Goal: Task Accomplishment & Management: Complete application form

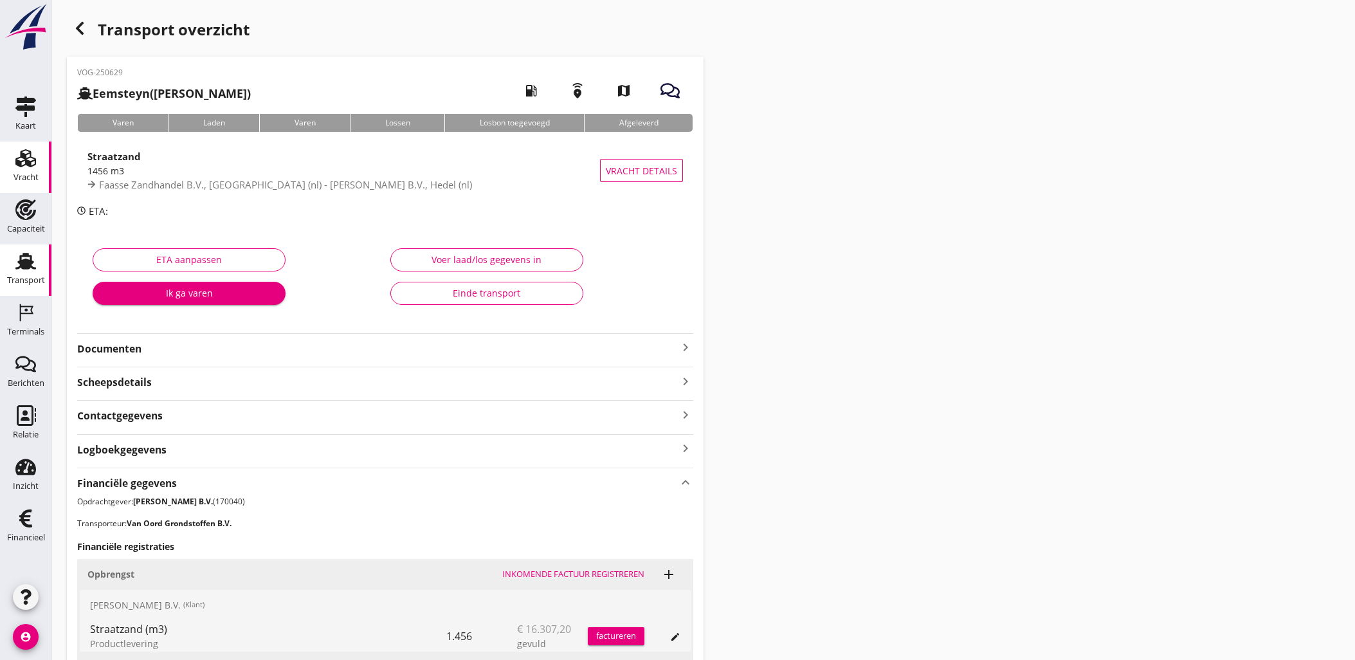
scroll to position [217, 0]
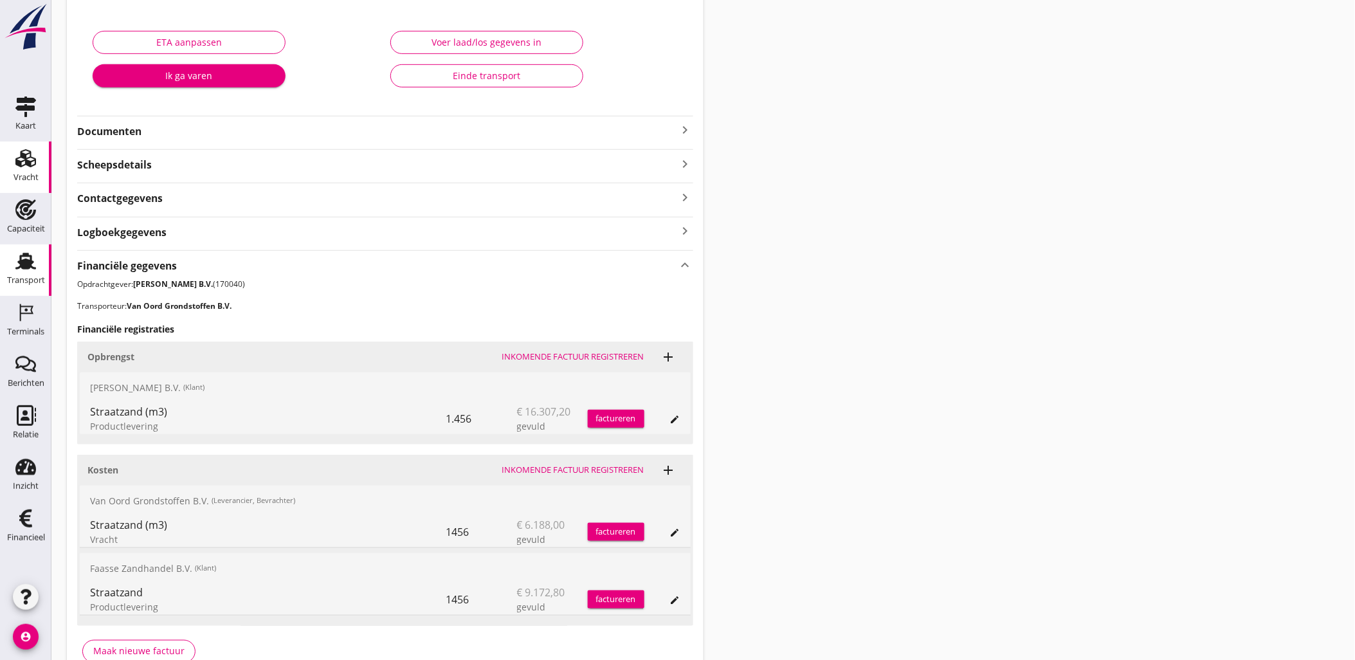
click at [13, 166] on div "Vracht" at bounding box center [25, 158] width 31 height 21
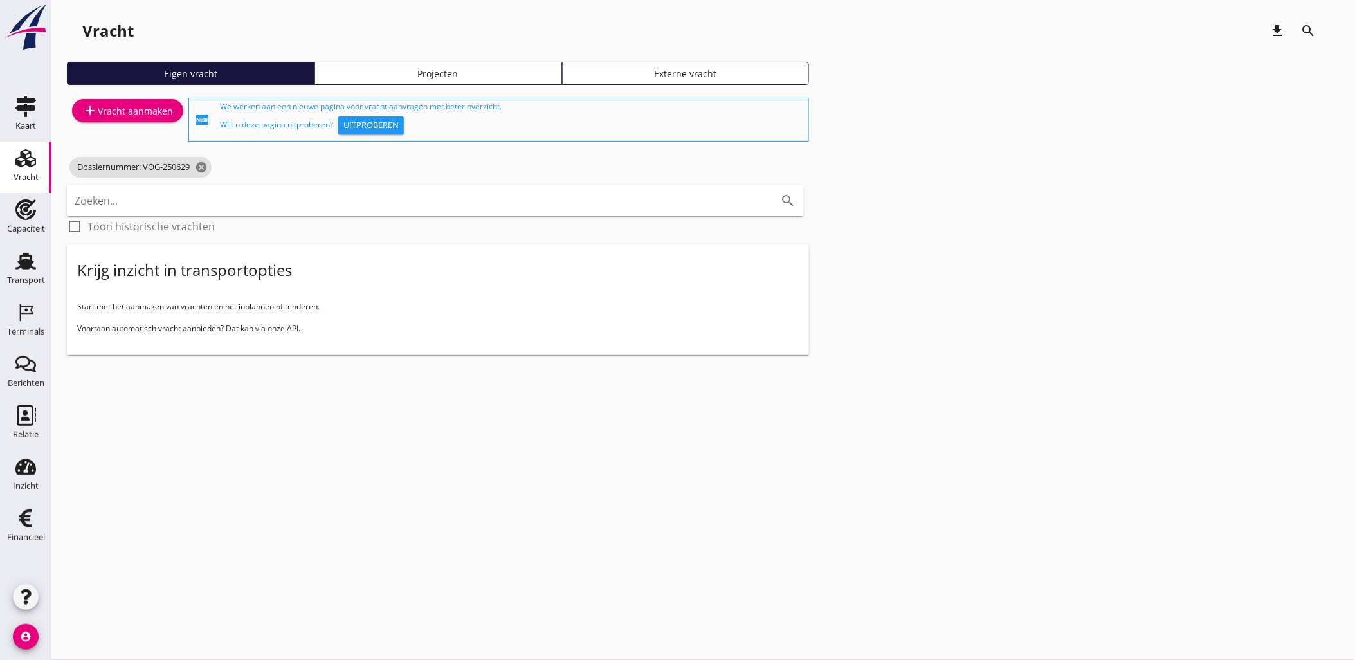
click at [32, 271] on div "Transport" at bounding box center [26, 280] width 38 height 18
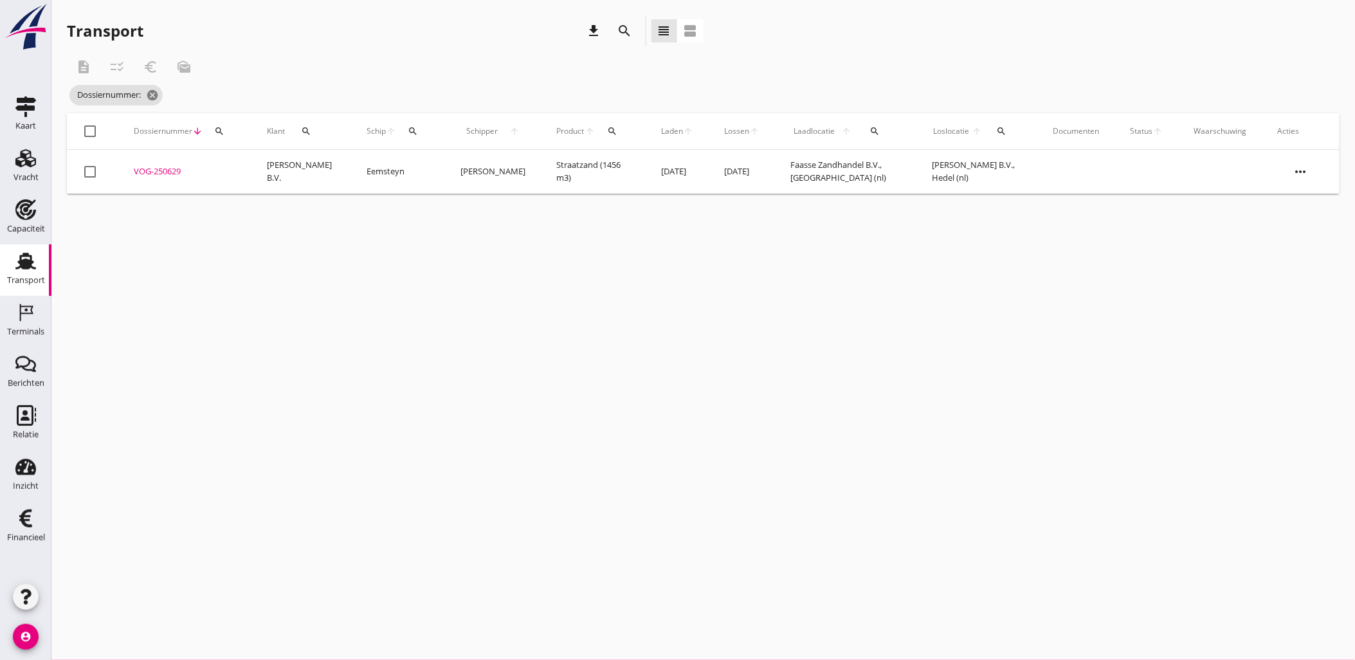
click at [211, 133] on div "search" at bounding box center [219, 131] width 23 height 10
click at [230, 166] on input "Zoeken op dossiernummer..." at bounding box center [280, 168] width 134 height 21
paste input "VOG-250606"
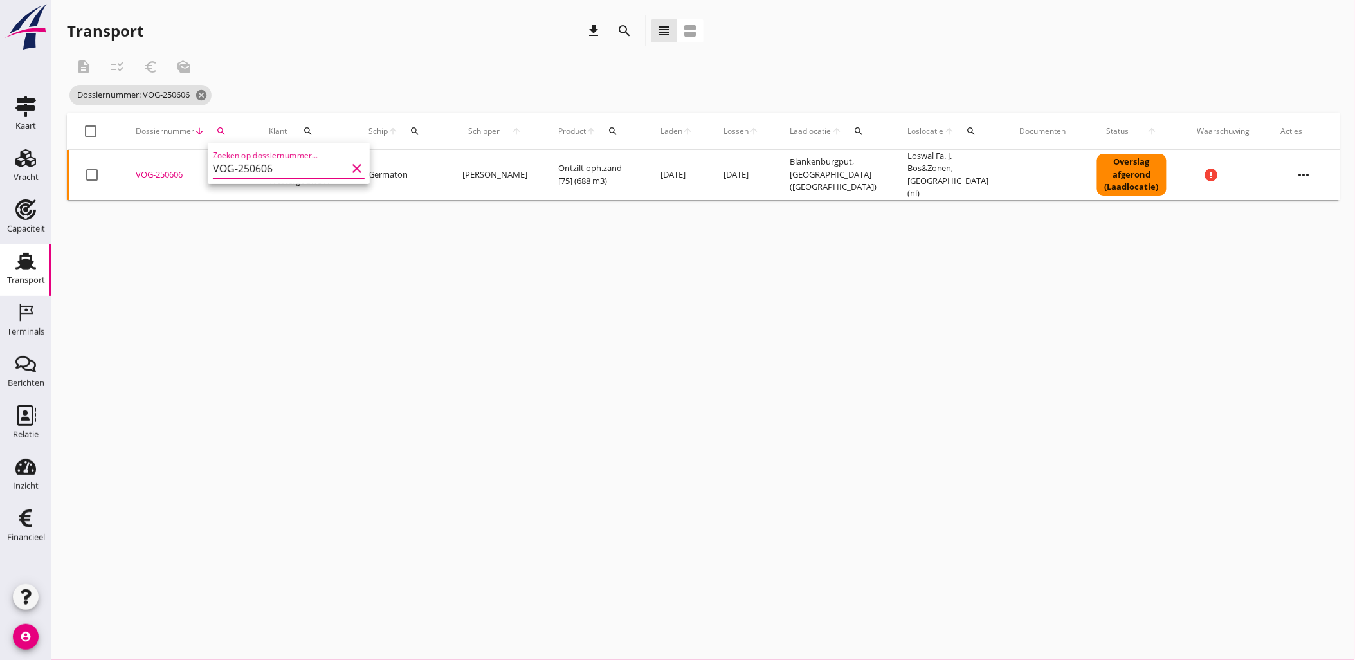
type input "VOG-250606"
click at [396, 72] on div "description checklist_rtl euro_symbol mark_as_unread" at bounding box center [438, 66] width 742 height 31
click at [169, 170] on div "VOG-250606" at bounding box center [187, 175] width 102 height 13
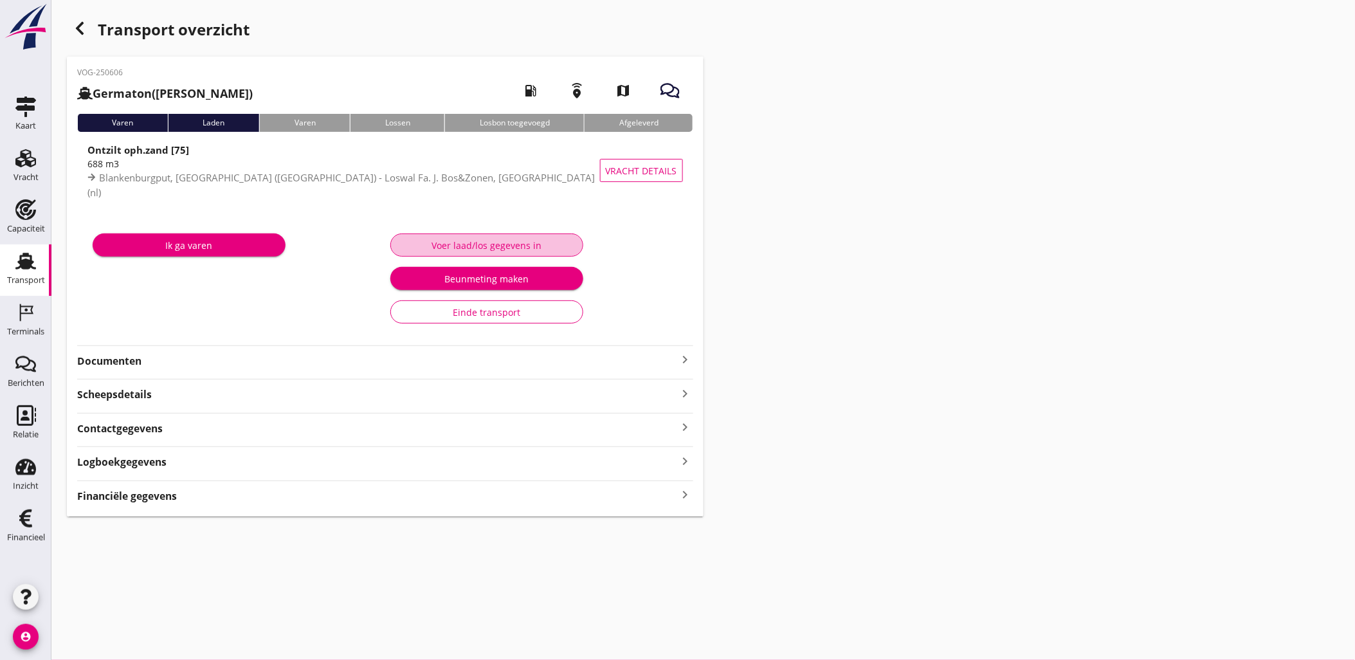
click at [465, 242] on div "Voer laad/los gegevens in" at bounding box center [486, 246] width 171 height 14
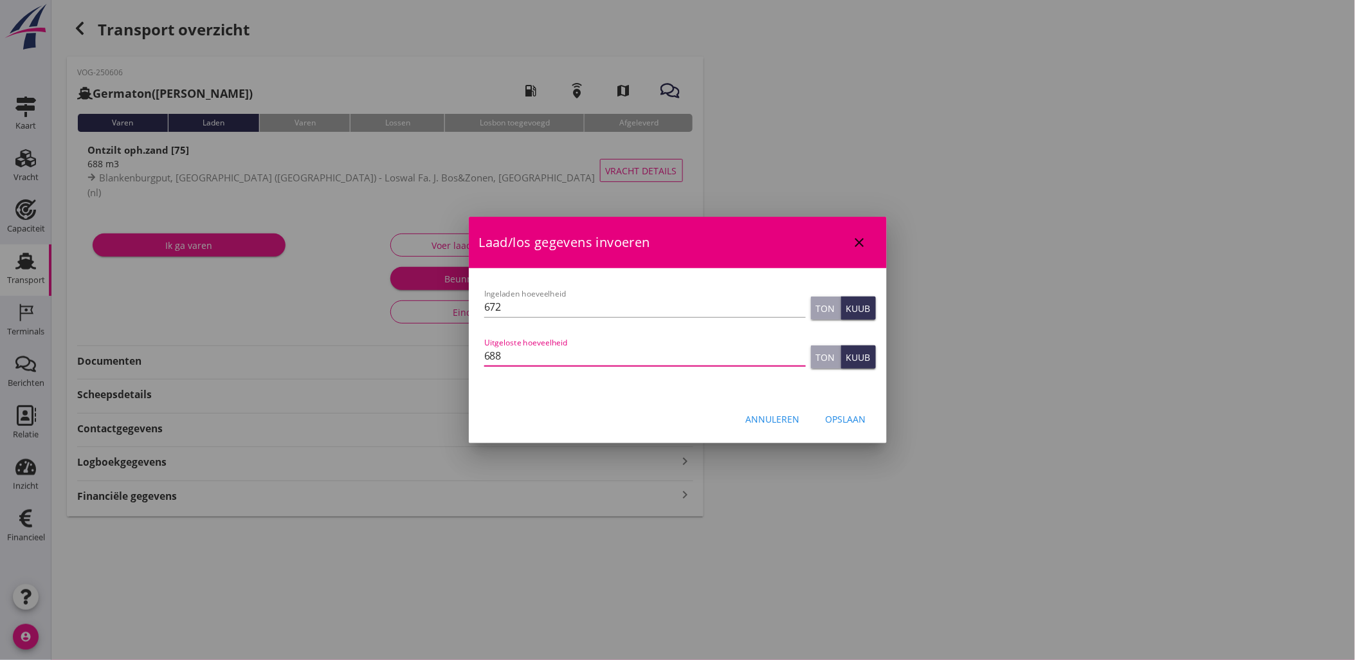
drag, startPoint x: 531, startPoint y: 349, endPoint x: 442, endPoint y: 347, distance: 88.1
click at [444, 347] on div "[EMAIL_ADDRESS][DOMAIN_NAME] Klant emailadres [EMAIL_ADDRESS][DOMAIN_NAME] Schi…" at bounding box center [677, 330] width 1355 height 660
type input "690"
click at [852, 422] on div "Opslaan" at bounding box center [846, 419] width 41 height 14
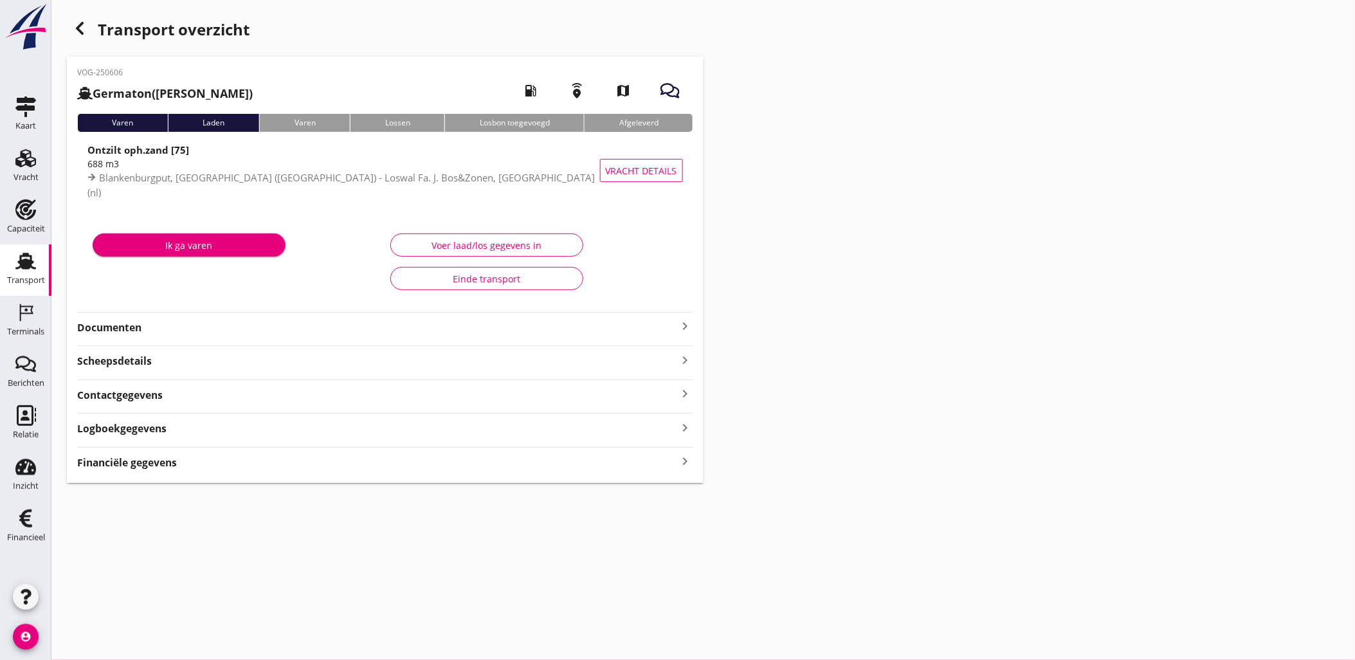
click at [1111, 216] on div "Transport overzicht VOG-250606 Germaton ([PERSON_NAME]) local_gas_station emerg…" at bounding box center [703, 249] width 1304 height 498
click at [91, 30] on div "button" at bounding box center [80, 28] width 26 height 26
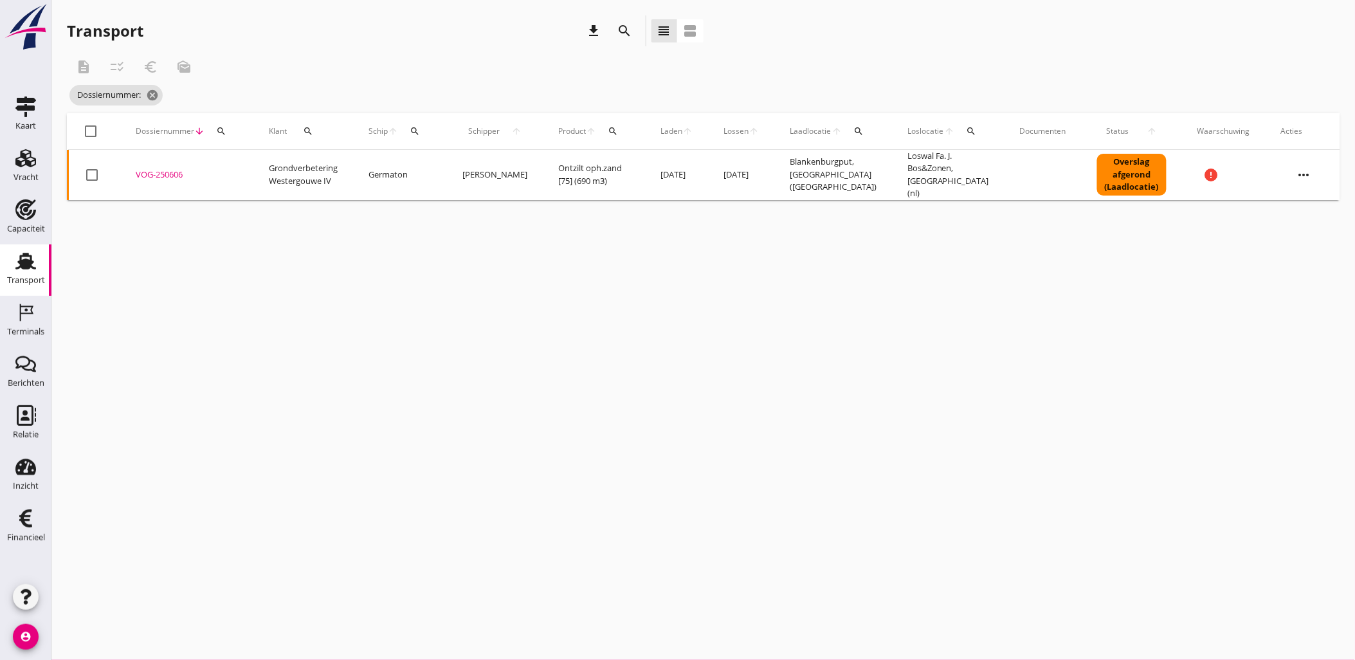
click at [219, 133] on icon "search" at bounding box center [221, 131] width 10 height 10
click at [250, 160] on input "Zoeken op dossiernummer..." at bounding box center [281, 168] width 134 height 21
paste input "VOG-250612"
type input "VOG-250612"
click at [178, 171] on div "VOG-250612" at bounding box center [187, 175] width 102 height 13
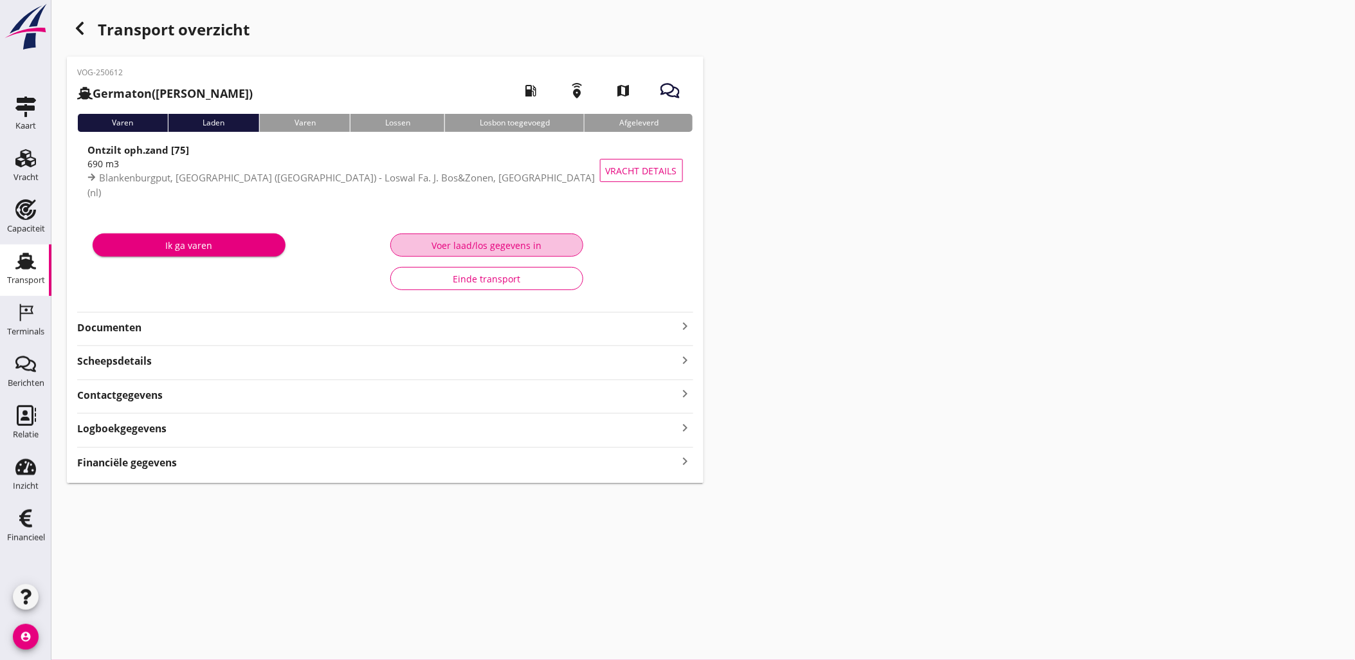
click at [555, 241] on div "Voer laad/los gegevens in" at bounding box center [486, 246] width 171 height 14
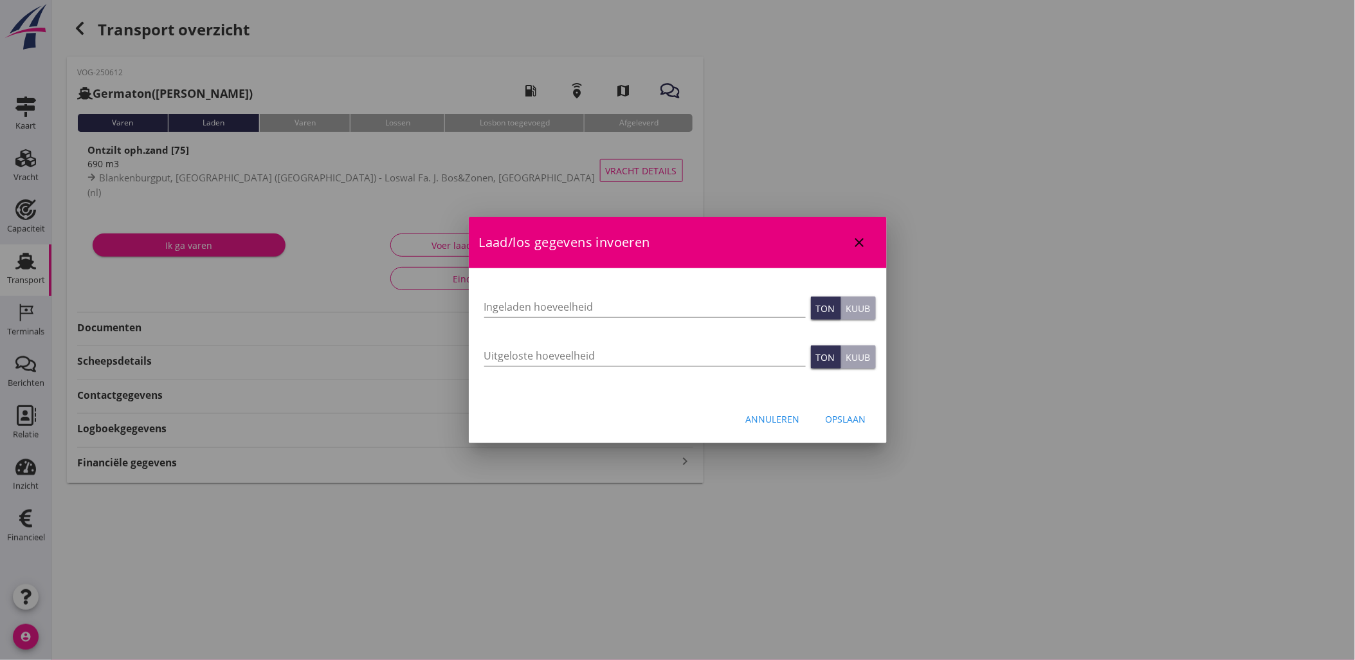
type input "672"
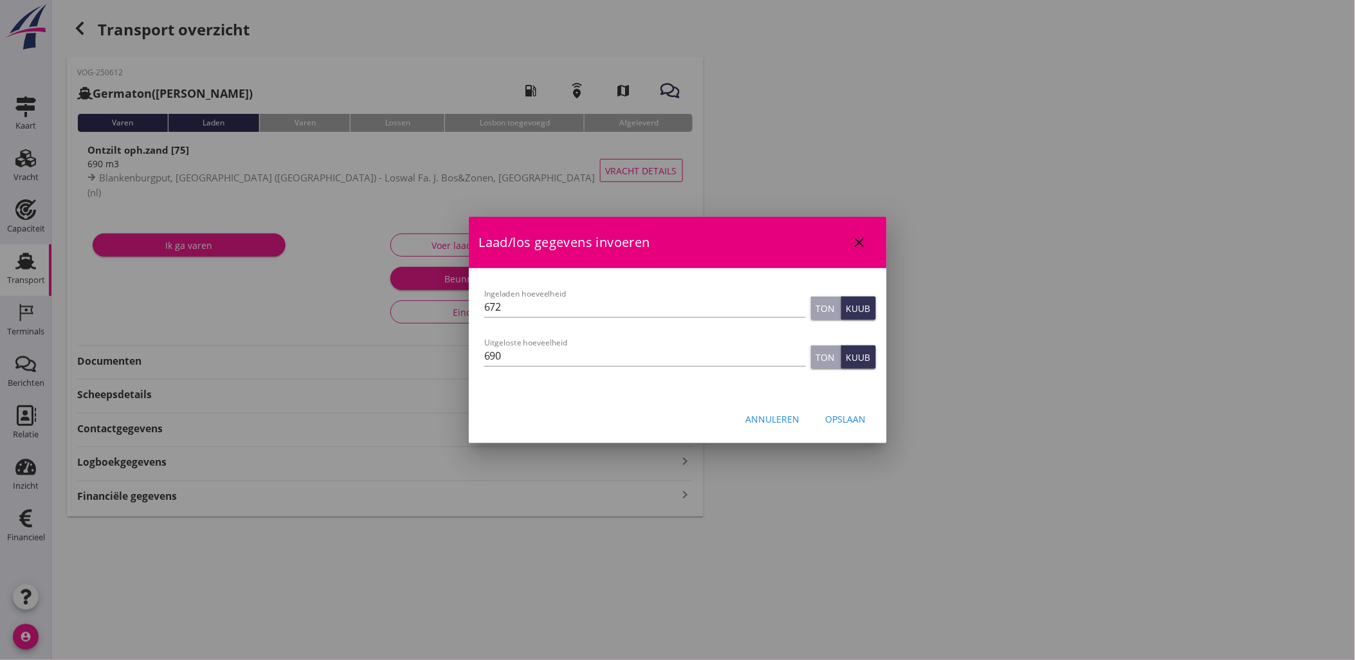
drag, startPoint x: 575, startPoint y: 346, endPoint x: 337, endPoint y: 313, distance: 240.2
click at [333, 319] on div "[EMAIL_ADDRESS][DOMAIN_NAME] Klant emailadres [EMAIL_ADDRESS][DOMAIN_NAME] Schi…" at bounding box center [677, 330] width 1355 height 660
type input "688"
type button "ton"
click at [845, 414] on div "Opslaan" at bounding box center [846, 419] width 41 height 14
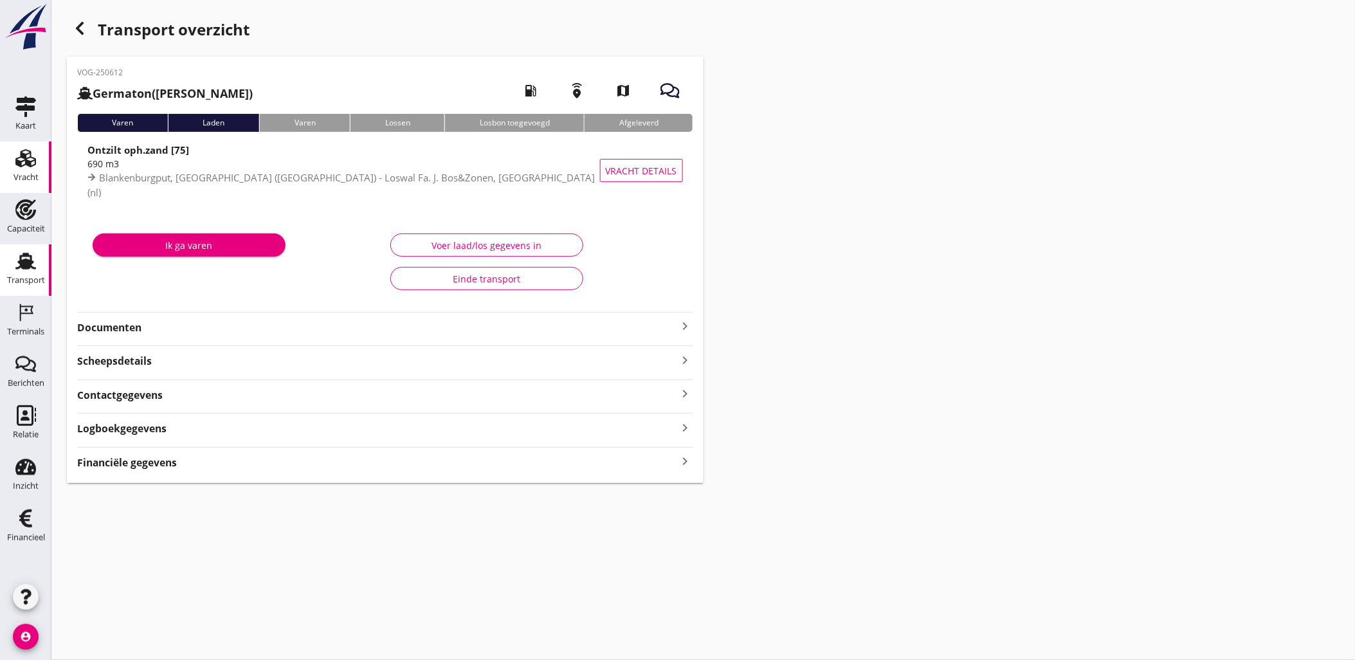
click at [22, 143] on link "Vracht Vracht" at bounding box center [25, 166] width 51 height 51
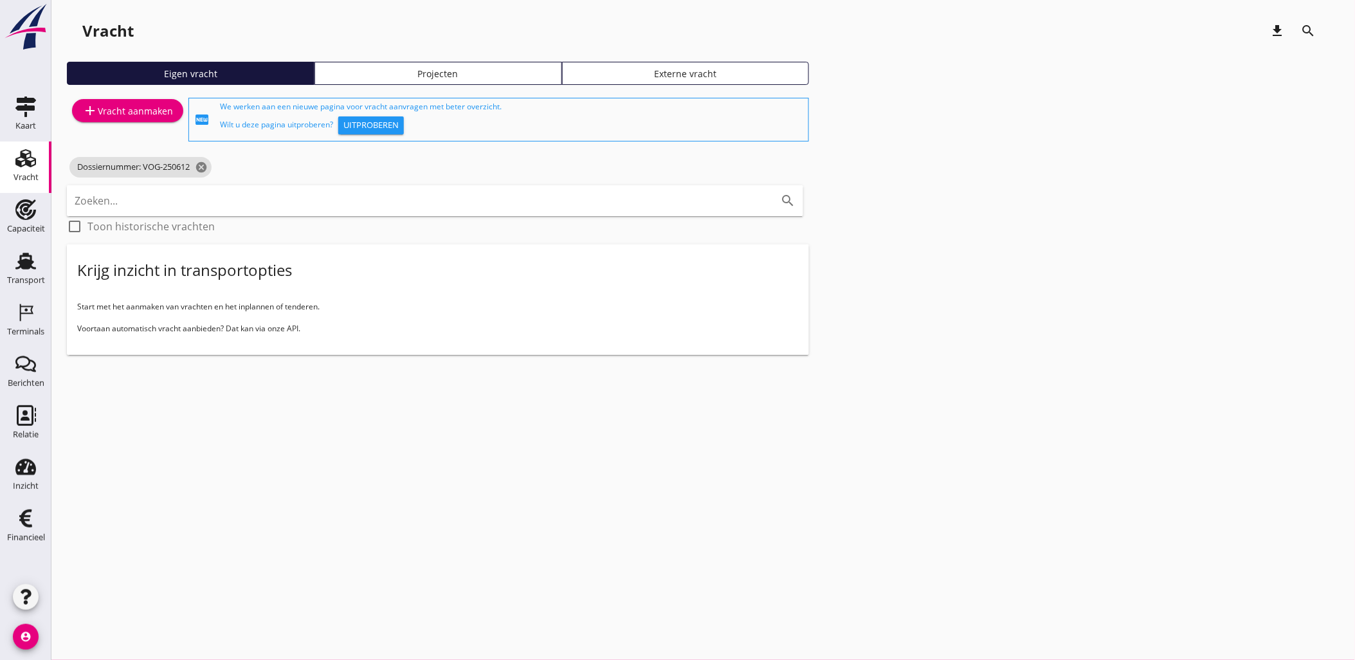
click at [28, 261] on use at bounding box center [25, 261] width 21 height 17
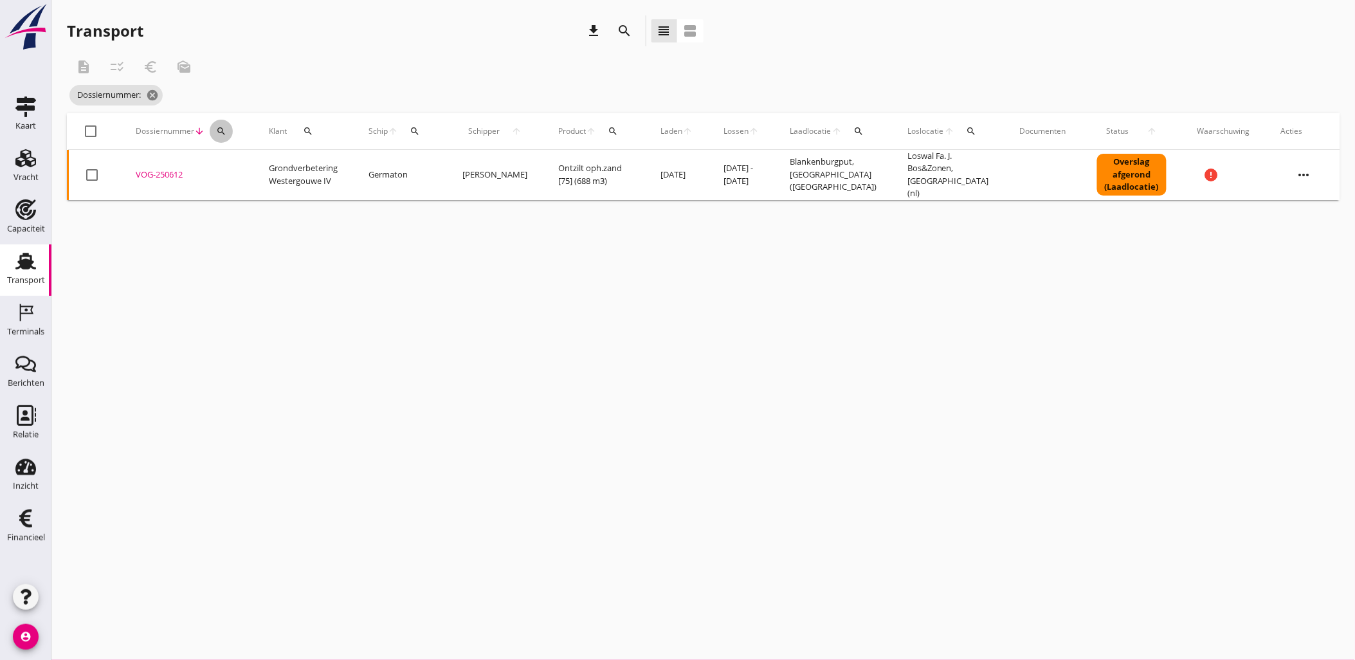
click at [217, 139] on button "search" at bounding box center [221, 131] width 23 height 23
click at [314, 174] on input "Zoeken op dossiernummer..." at bounding box center [281, 168] width 134 height 21
paste input "VOG-250632"
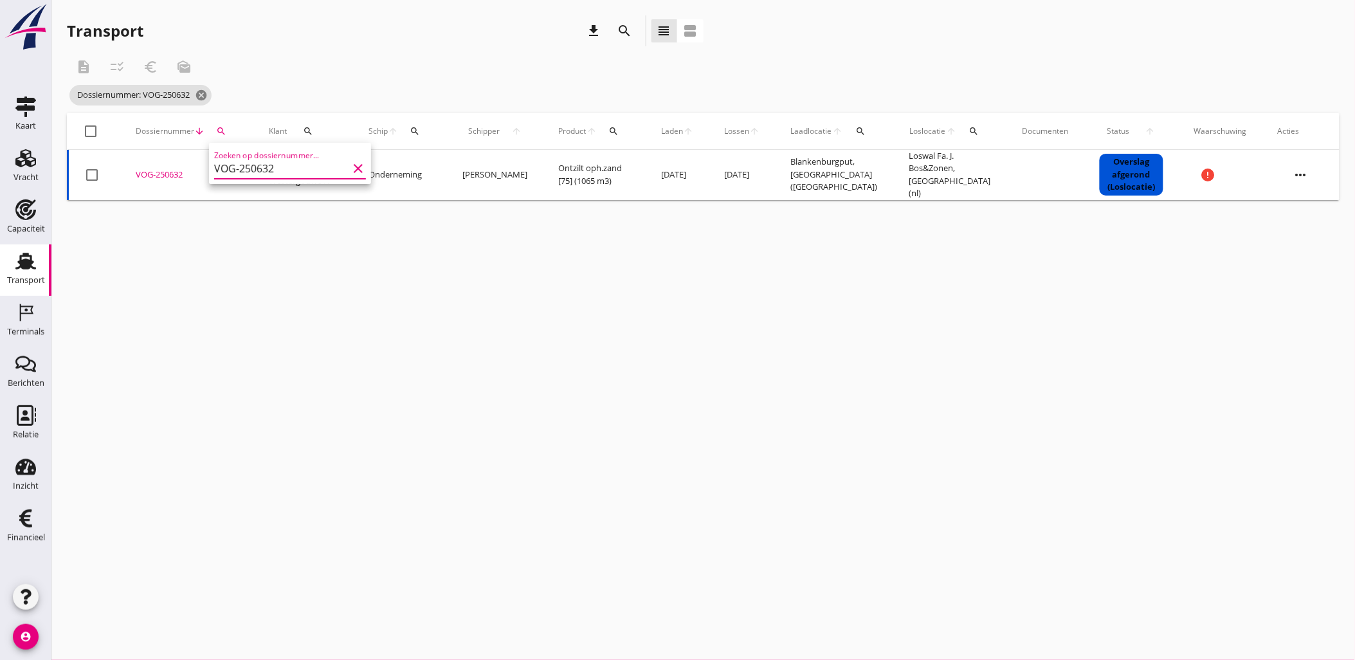
type input "VOG-250632"
click at [168, 169] on div "VOG-250632" at bounding box center [187, 175] width 102 height 13
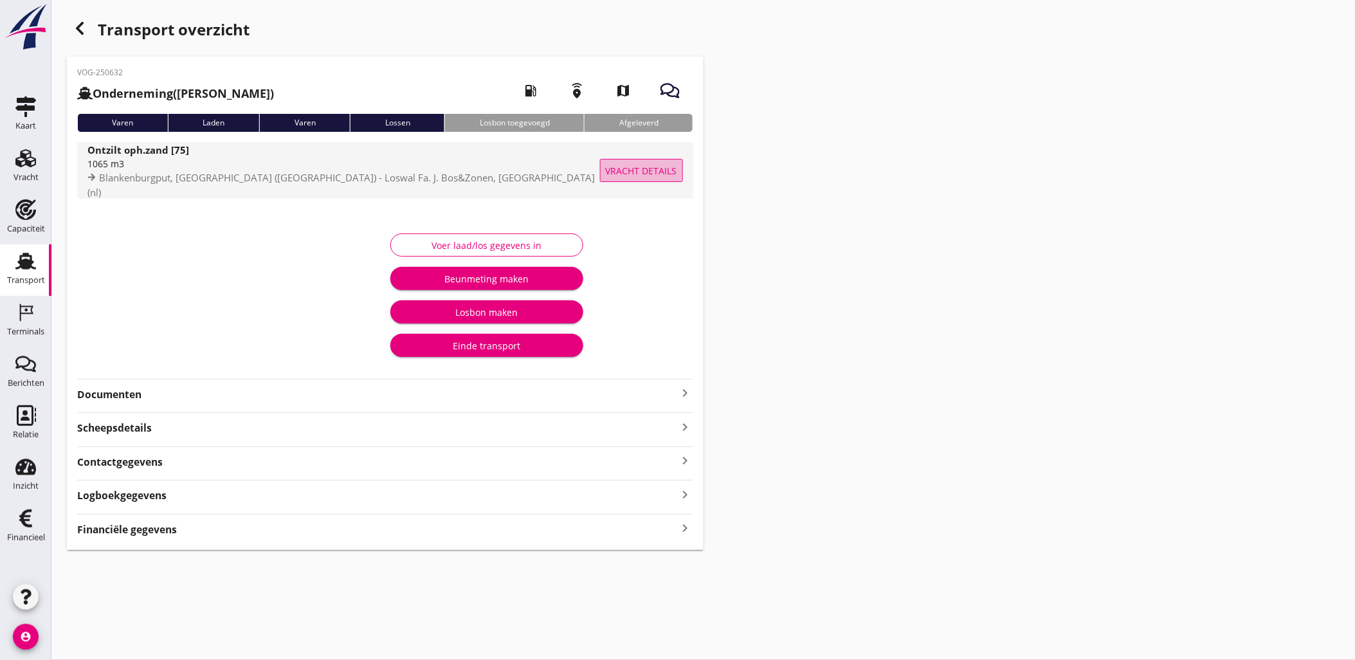
click at [644, 169] on span "Vracht details" at bounding box center [641, 171] width 71 height 14
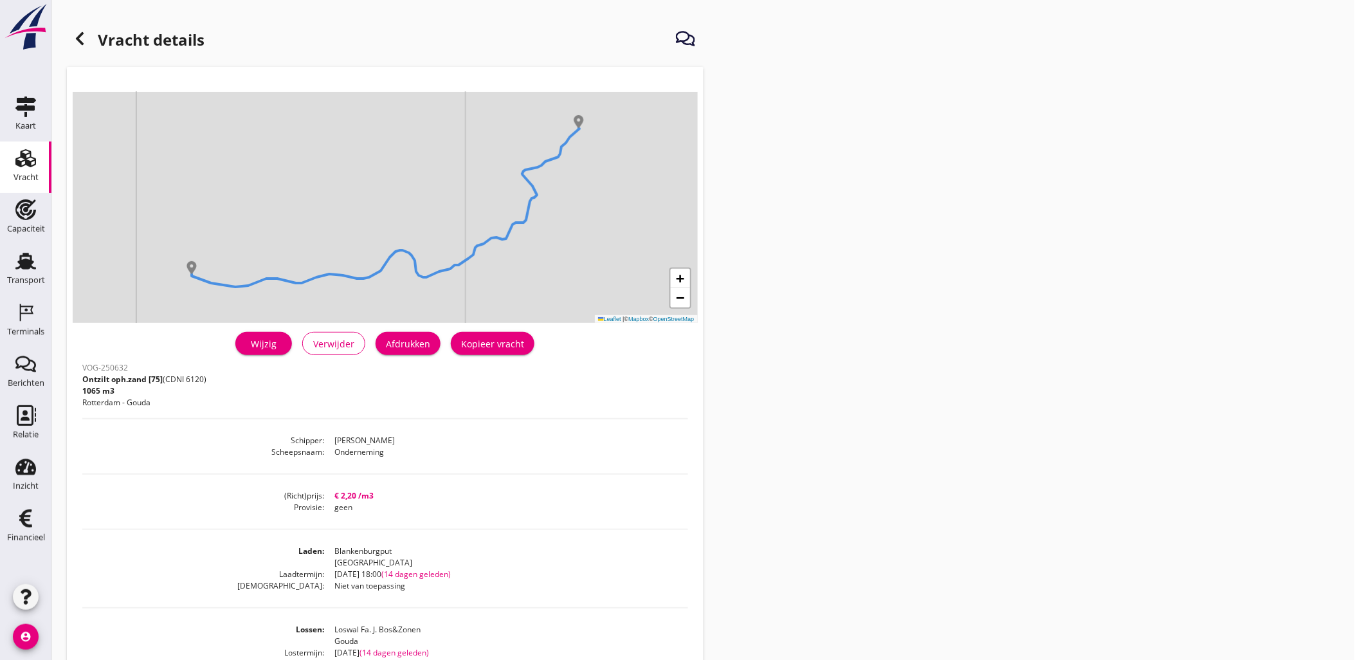
click at [260, 333] on link "Wijzig" at bounding box center [263, 343] width 57 height 23
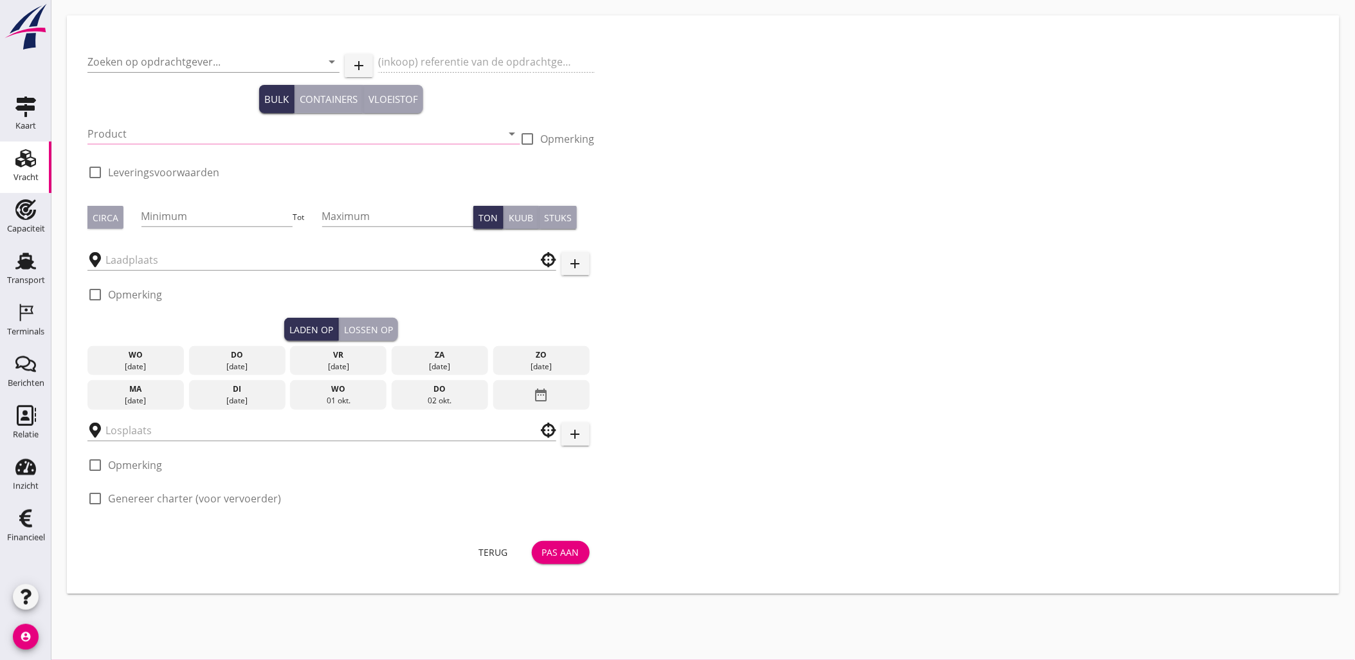
type input "Grondverbetering Westergouwe IV"
type input "Ontzilt oph.zand [75] (6120)"
type input "1000"
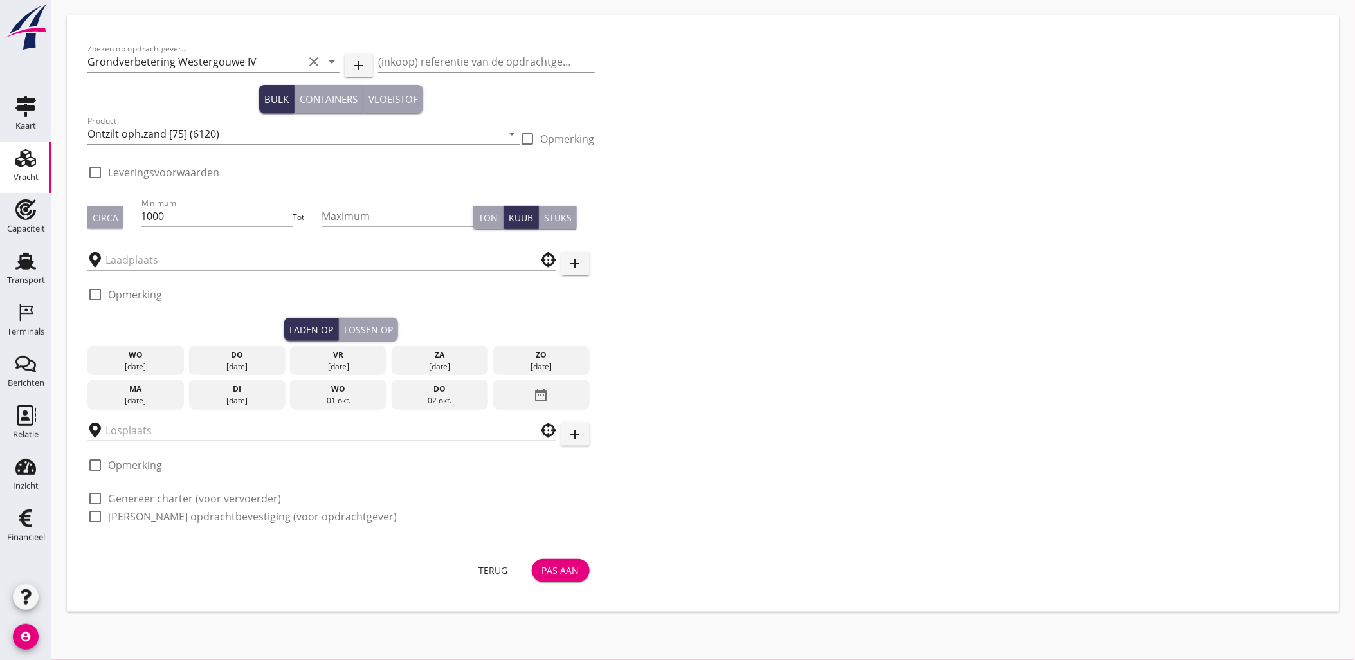
checkbox input "true"
type input "Blankenburgput"
type input "Loswal Fa. J. Bos&Zonen"
checkbox input "true"
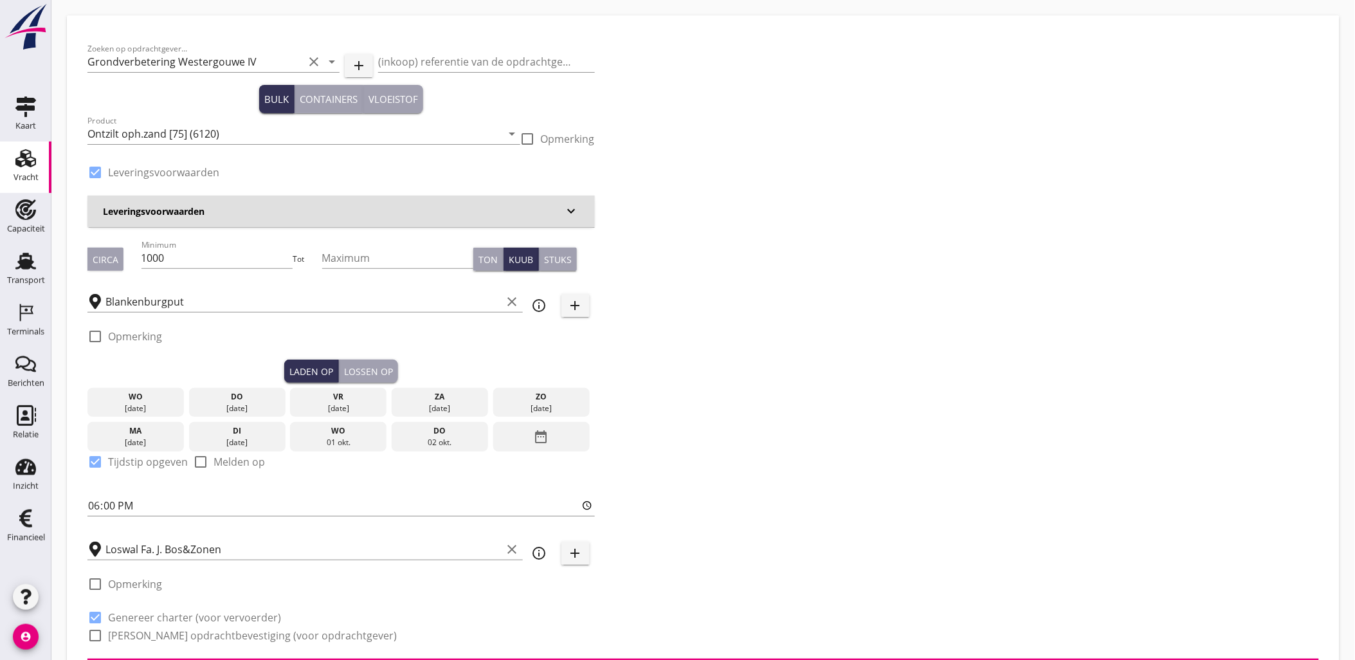
type input "2.2"
radio input "false"
click at [517, 425] on div "date_range" at bounding box center [541, 437] width 96 height 30
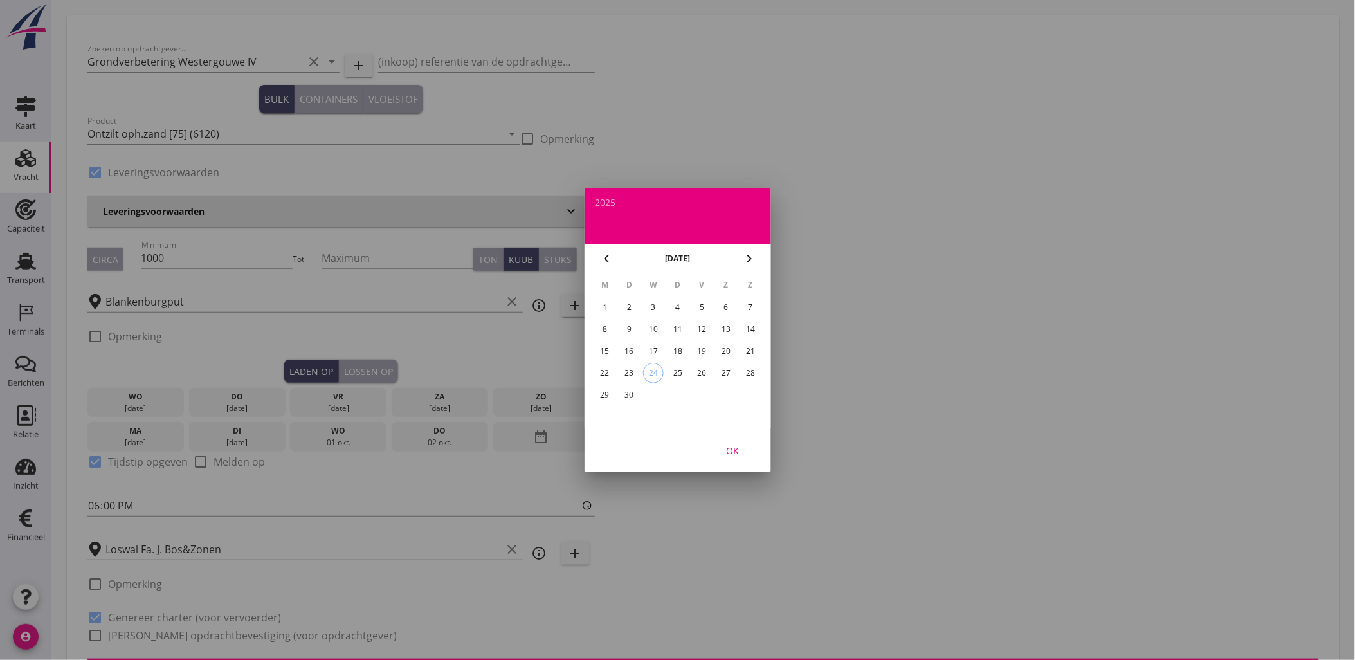
click at [660, 322] on div "10" at bounding box center [653, 329] width 21 height 21
click at [742, 446] on div "OK" at bounding box center [733, 451] width 36 height 14
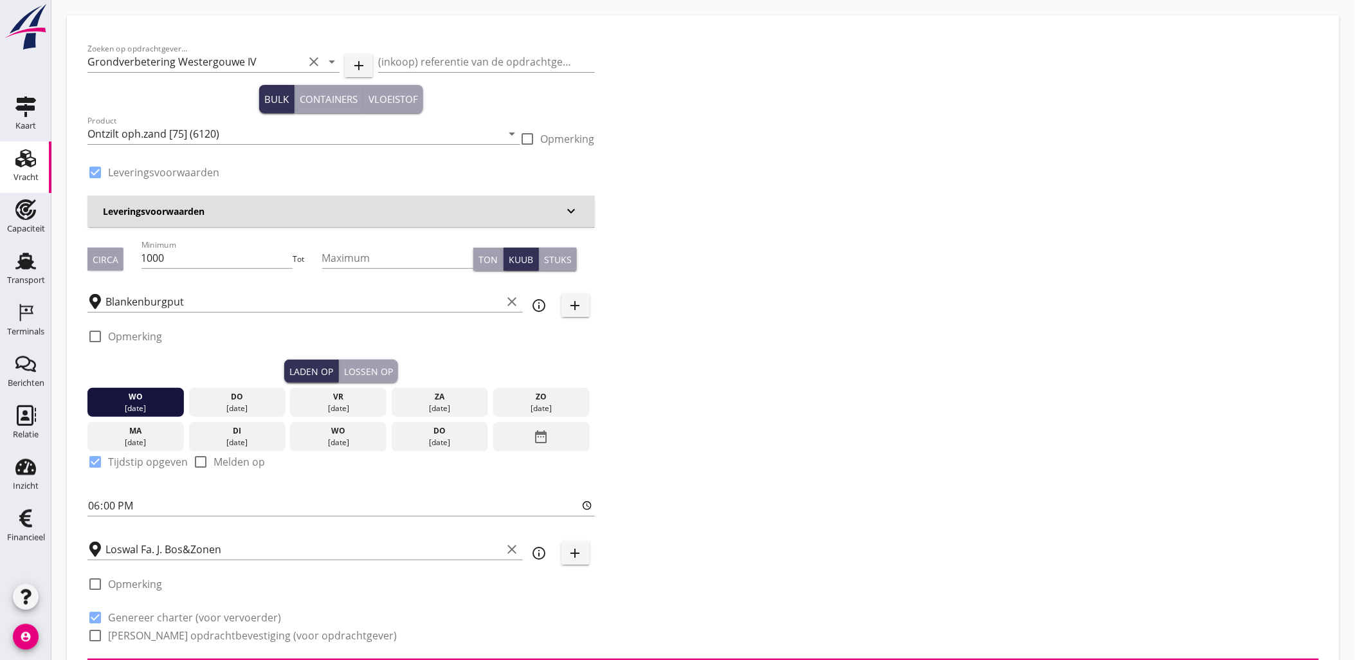
click at [383, 369] on div "Lossen op" at bounding box center [368, 372] width 49 height 14
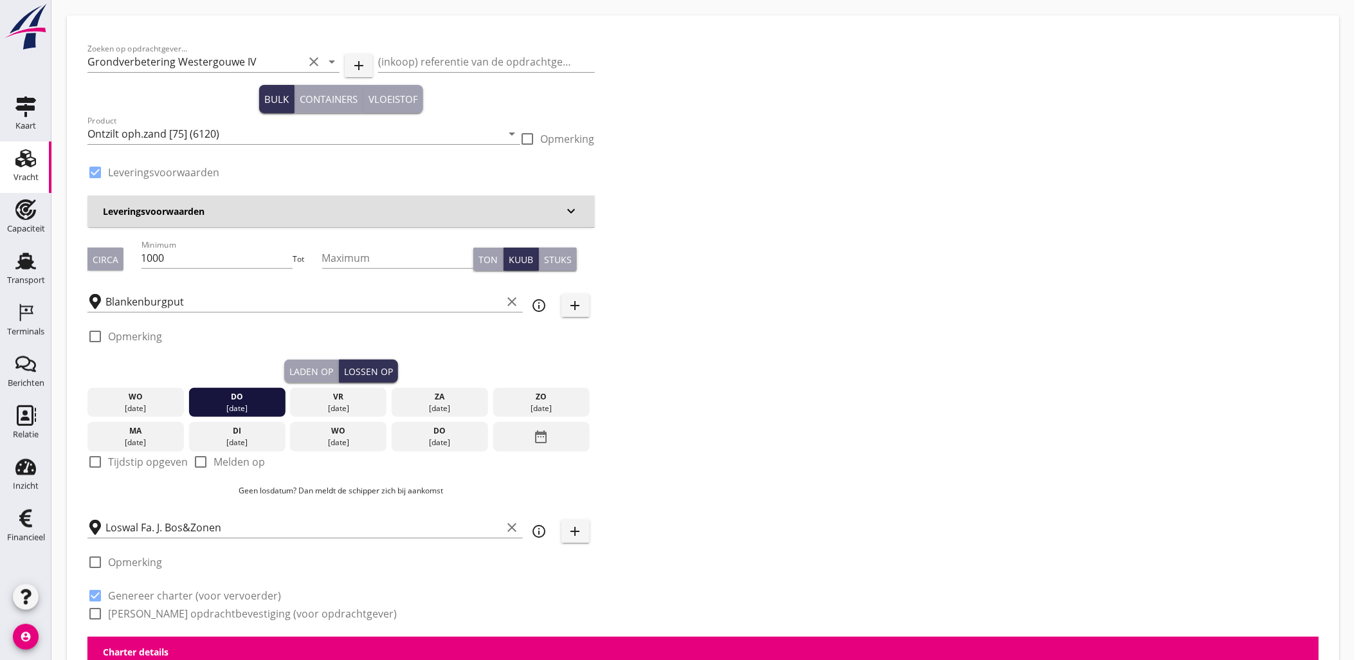
click at [320, 376] on div "Laden op" at bounding box center [311, 372] width 44 height 14
checkbox input "true"
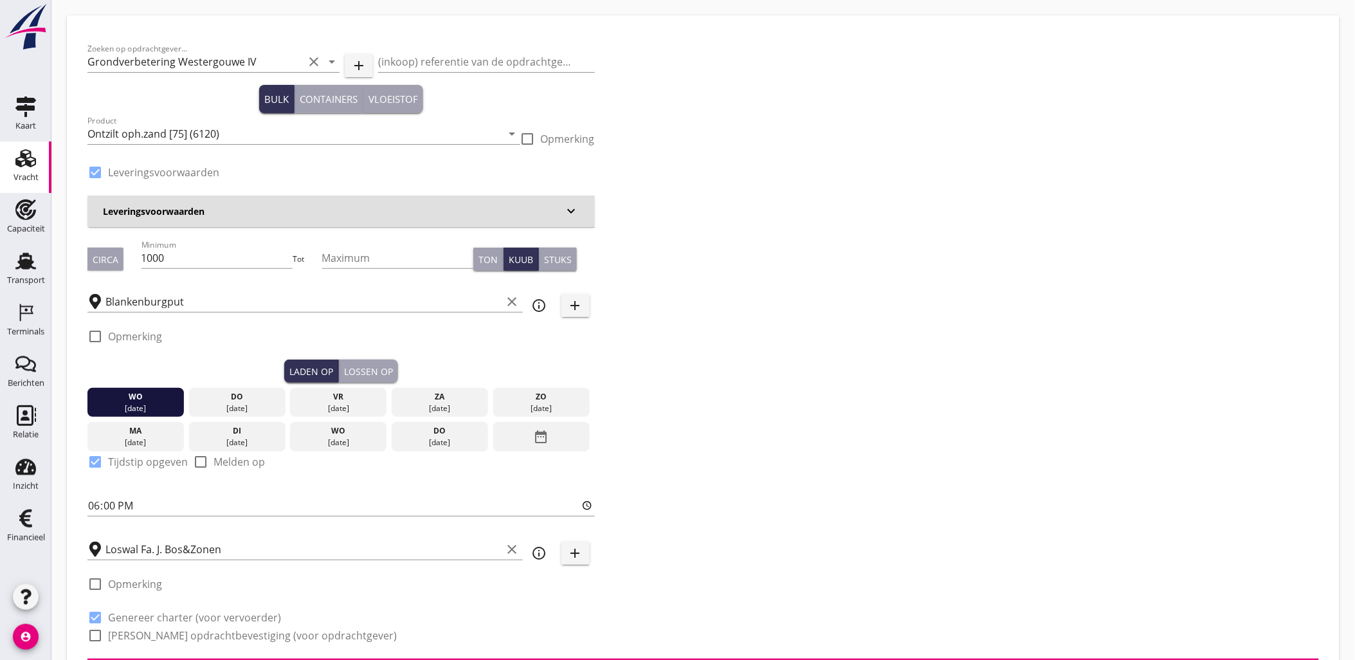
click at [359, 370] on div "Lossen op" at bounding box center [368, 372] width 49 height 14
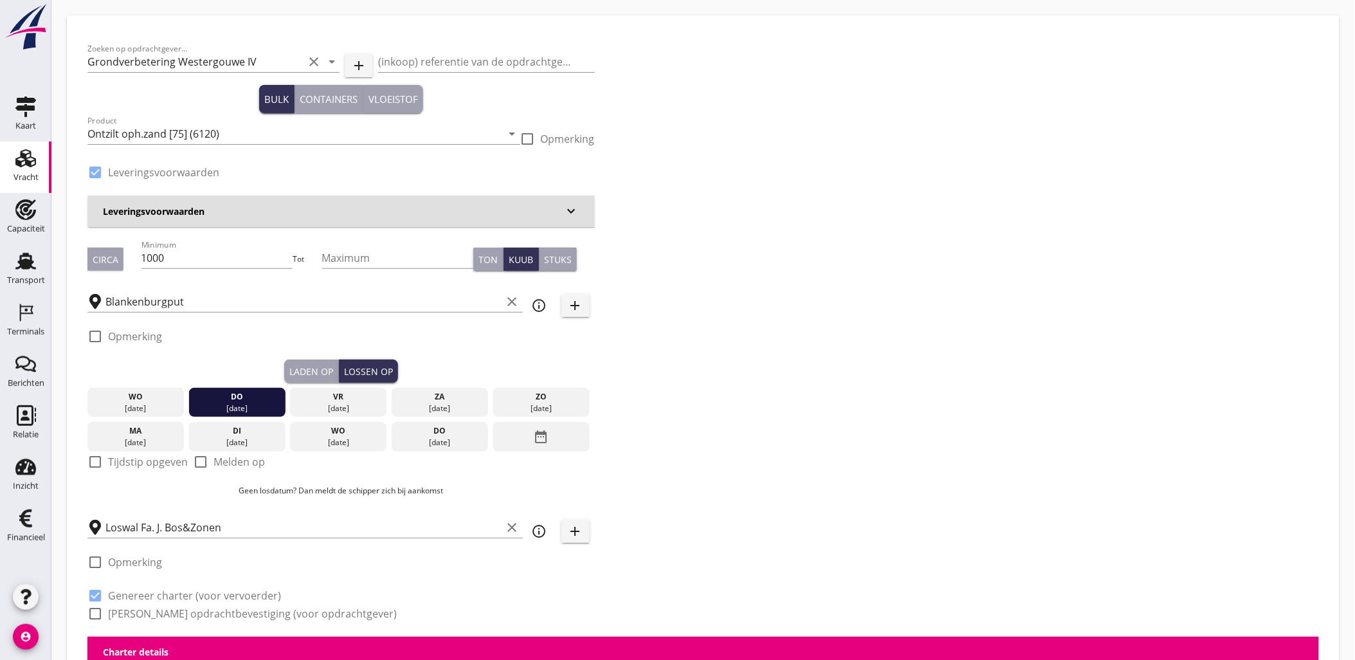
click at [329, 370] on div "Laden op" at bounding box center [311, 372] width 44 height 14
checkbox input "true"
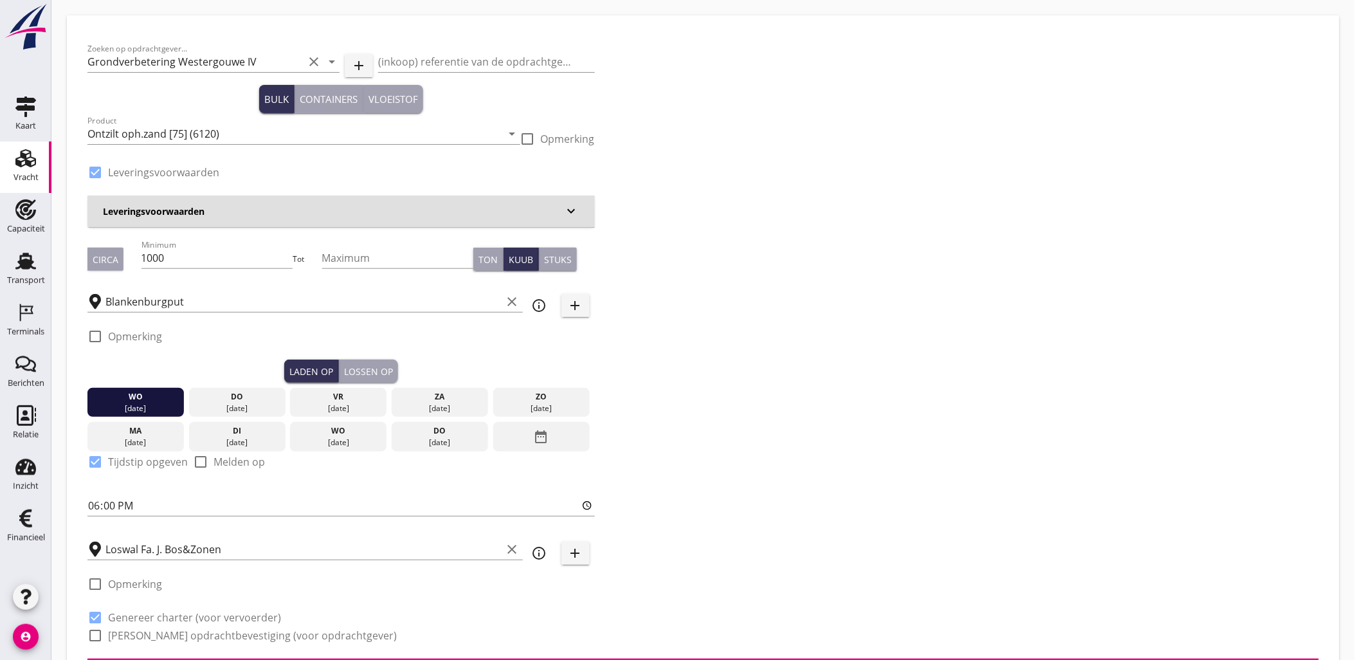
click at [377, 365] on div "Lossen op" at bounding box center [368, 372] width 49 height 14
checkbox input "false"
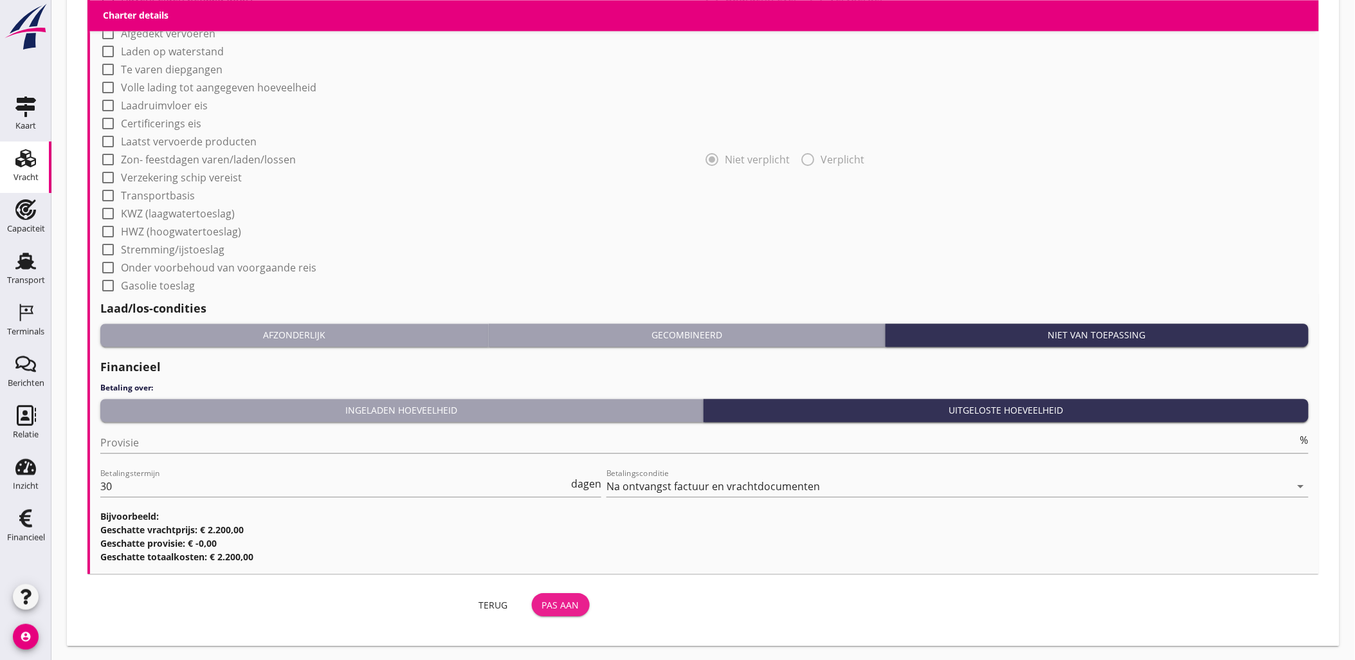
click at [551, 596] on button "Pas aan" at bounding box center [561, 604] width 58 height 23
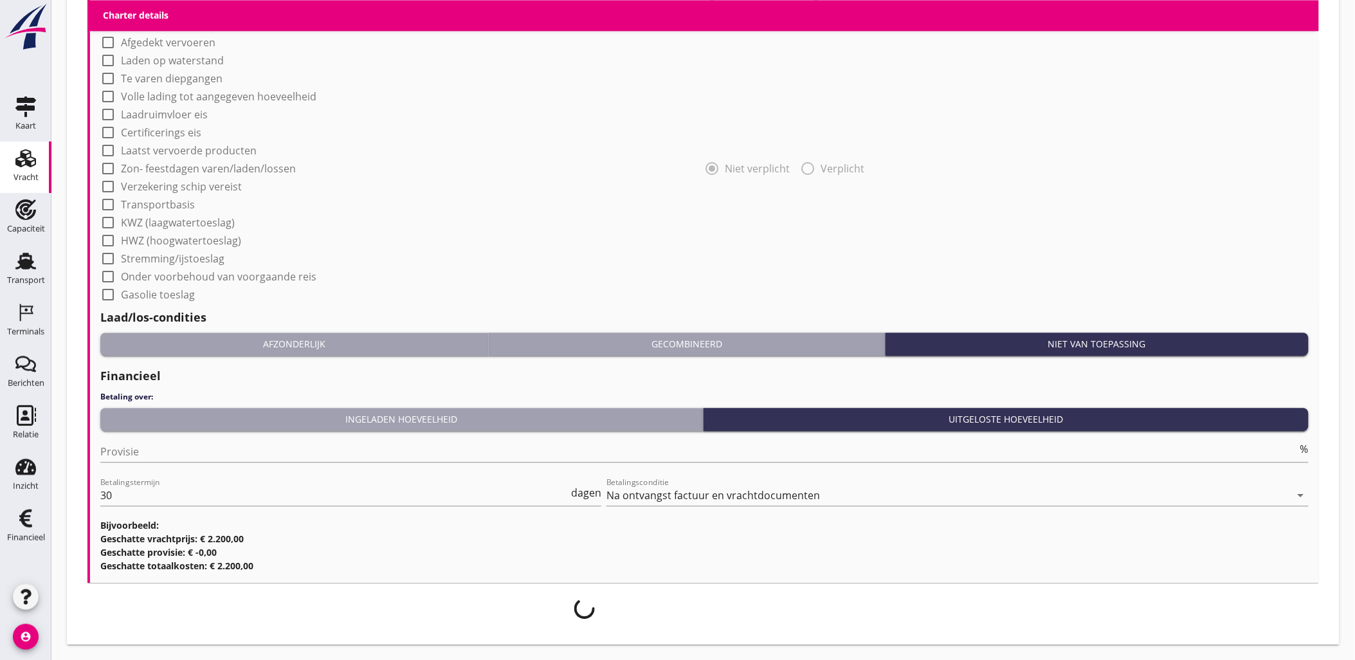
scroll to position [1017, 0]
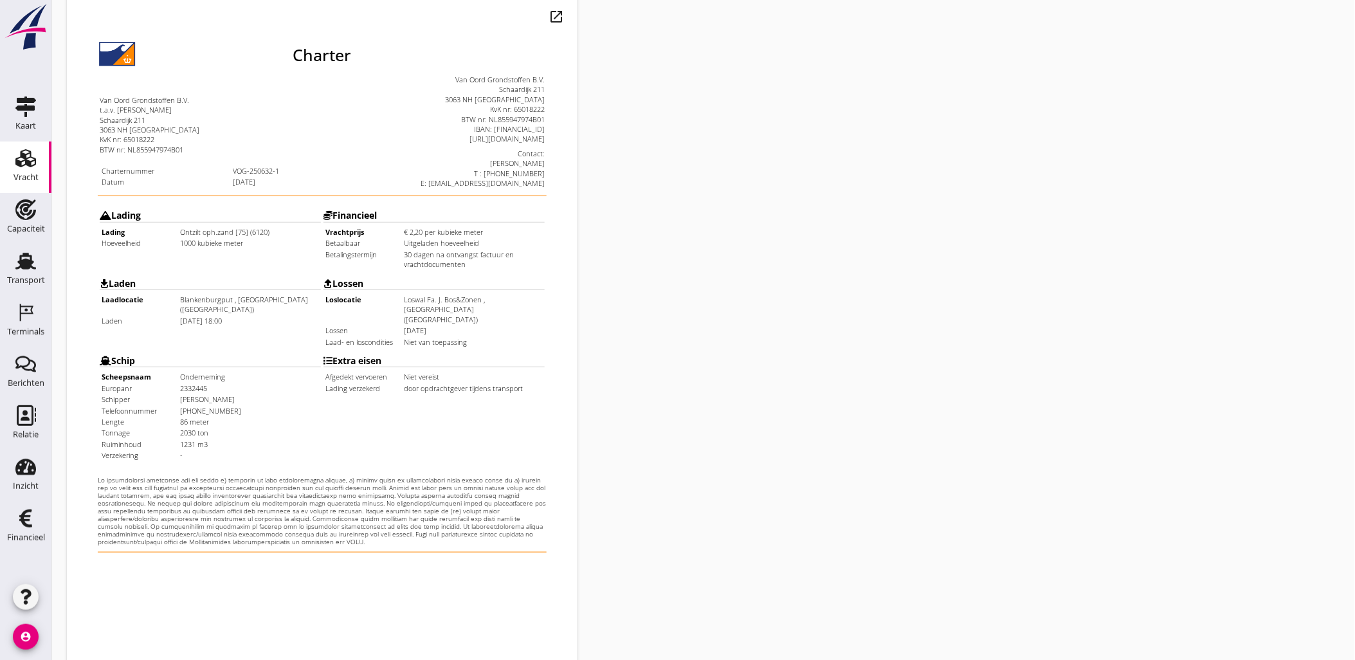
scroll to position [291, 0]
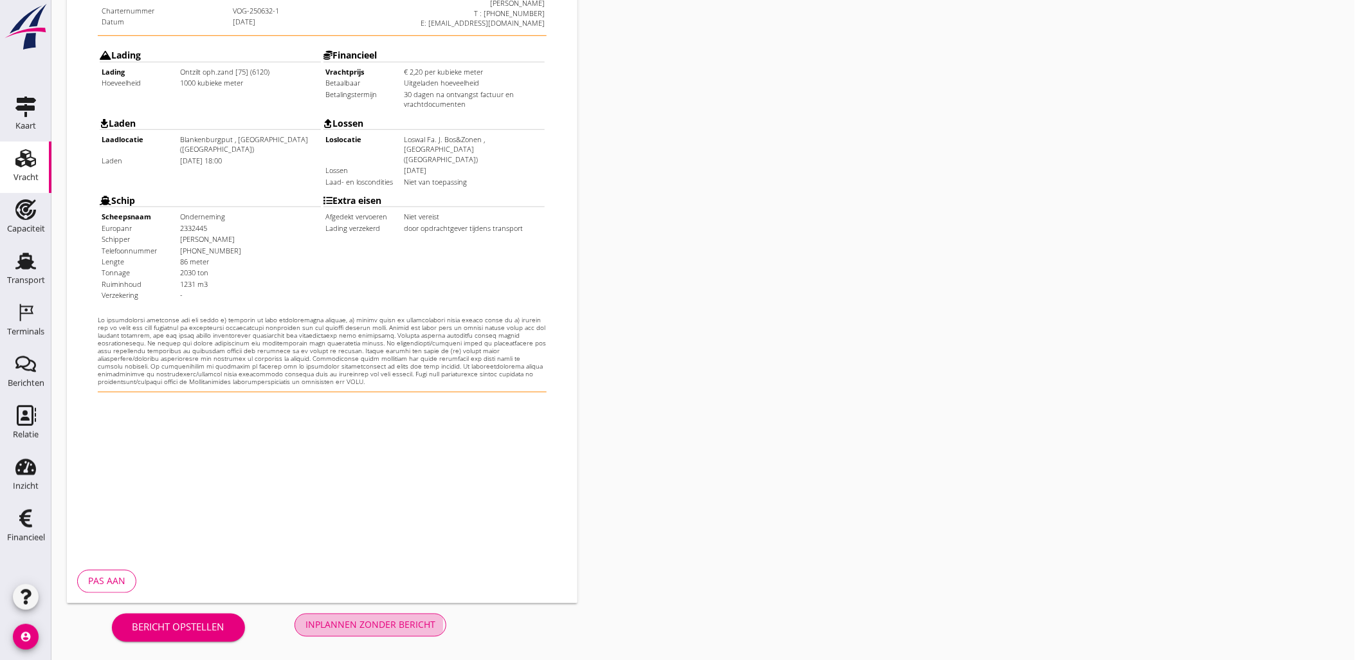
click at [416, 618] on div "Inplannen zonder bericht" at bounding box center [370, 625] width 130 height 14
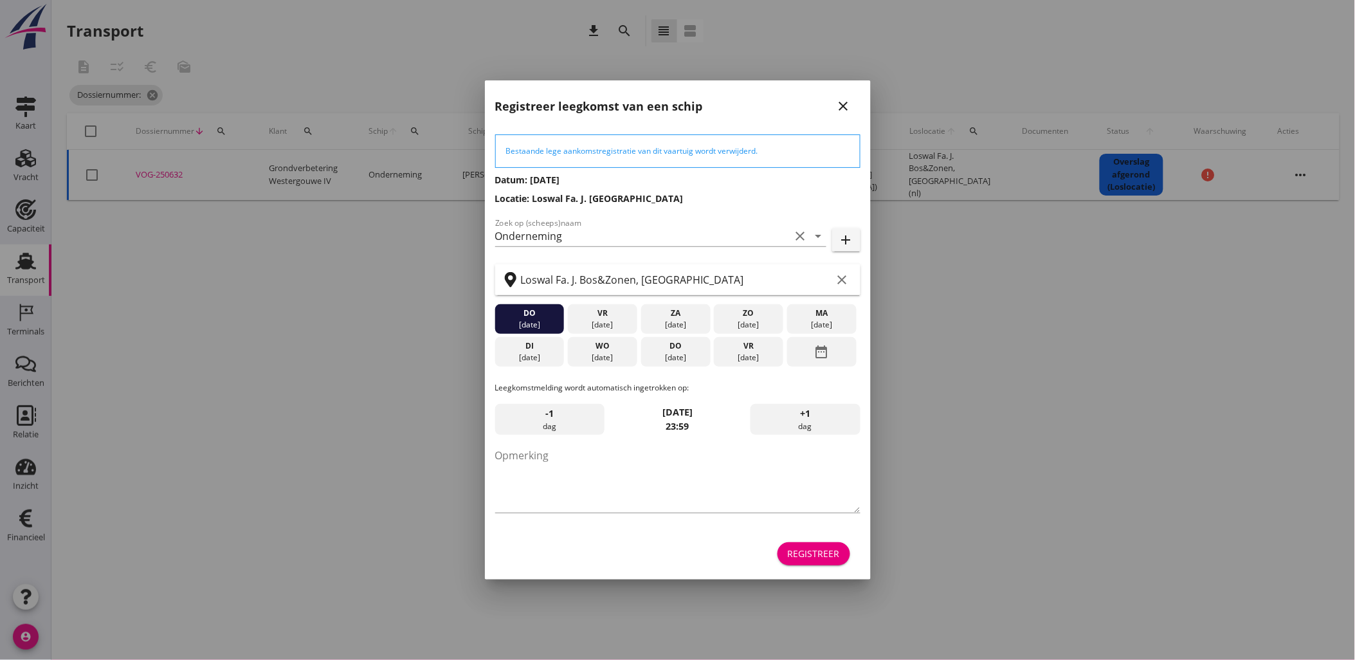
click at [787, 551] on button "Registreer" at bounding box center [814, 553] width 73 height 23
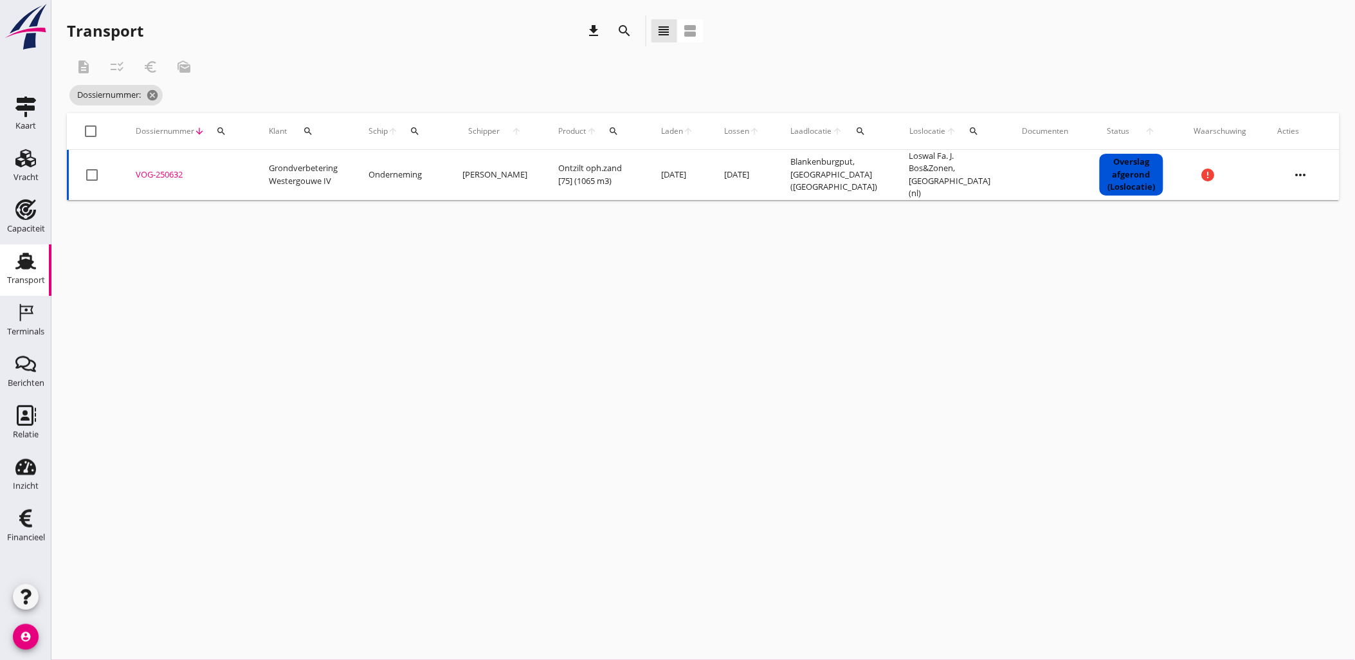
click at [210, 138] on div "Dossiernummer arrow_downward search" at bounding box center [187, 131] width 102 height 31
click at [214, 132] on div "search" at bounding box center [221, 131] width 23 height 10
click at [275, 161] on input "Zoeken op dossiernummer..." at bounding box center [281, 168] width 134 height 21
paste input "VOG-250638"
type input "VOG-250638"
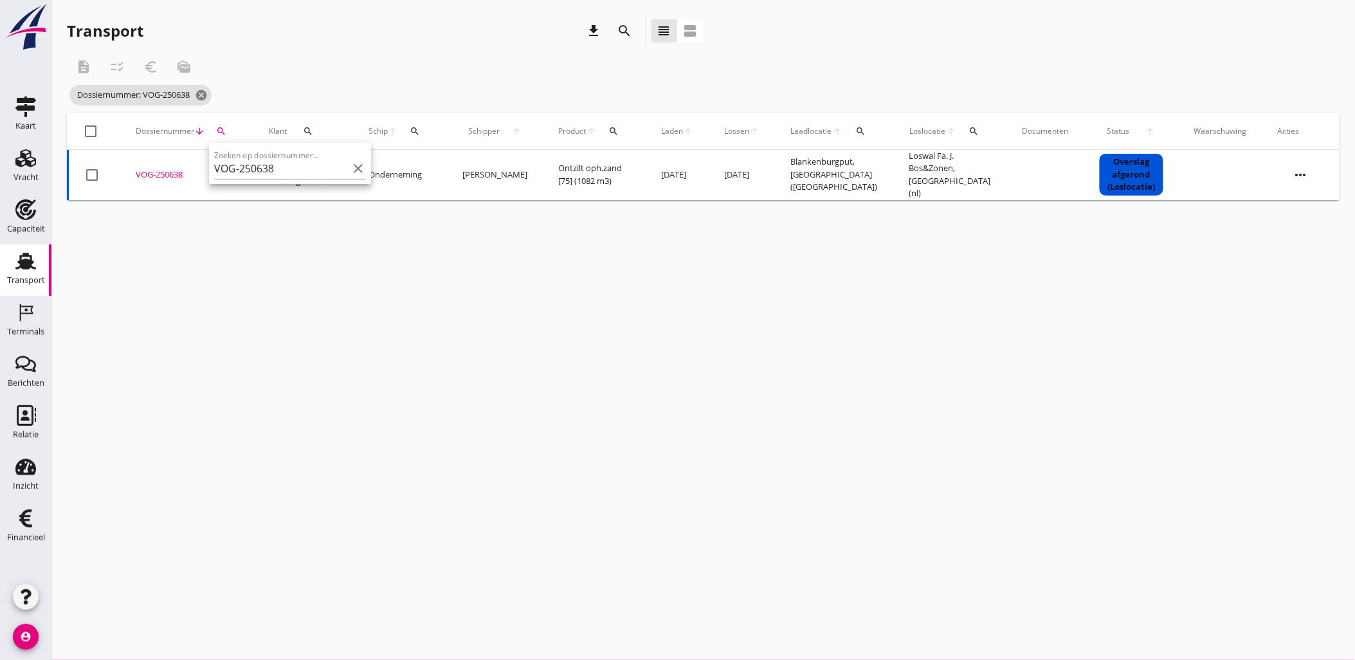
click at [178, 169] on div "VOG-250638" at bounding box center [187, 175] width 102 height 13
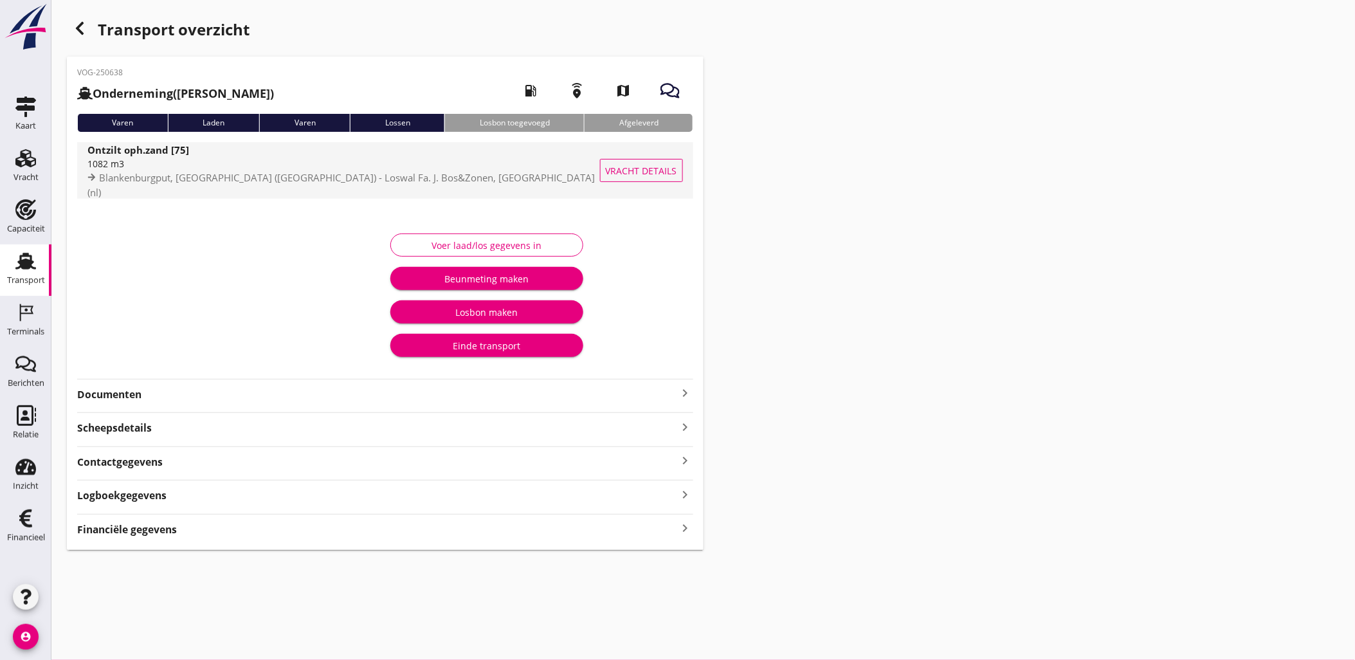
click at [641, 161] on button "Vracht details" at bounding box center [641, 170] width 83 height 23
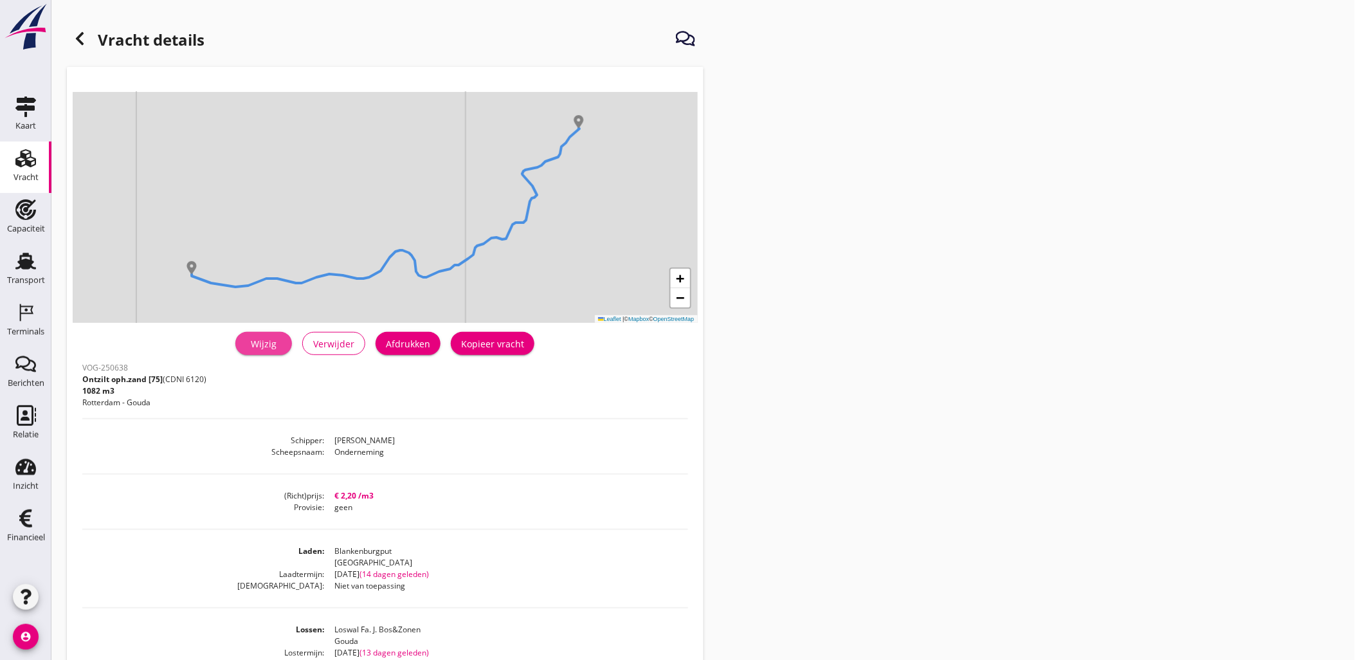
click at [274, 352] on link "Wijzig" at bounding box center [263, 343] width 57 height 23
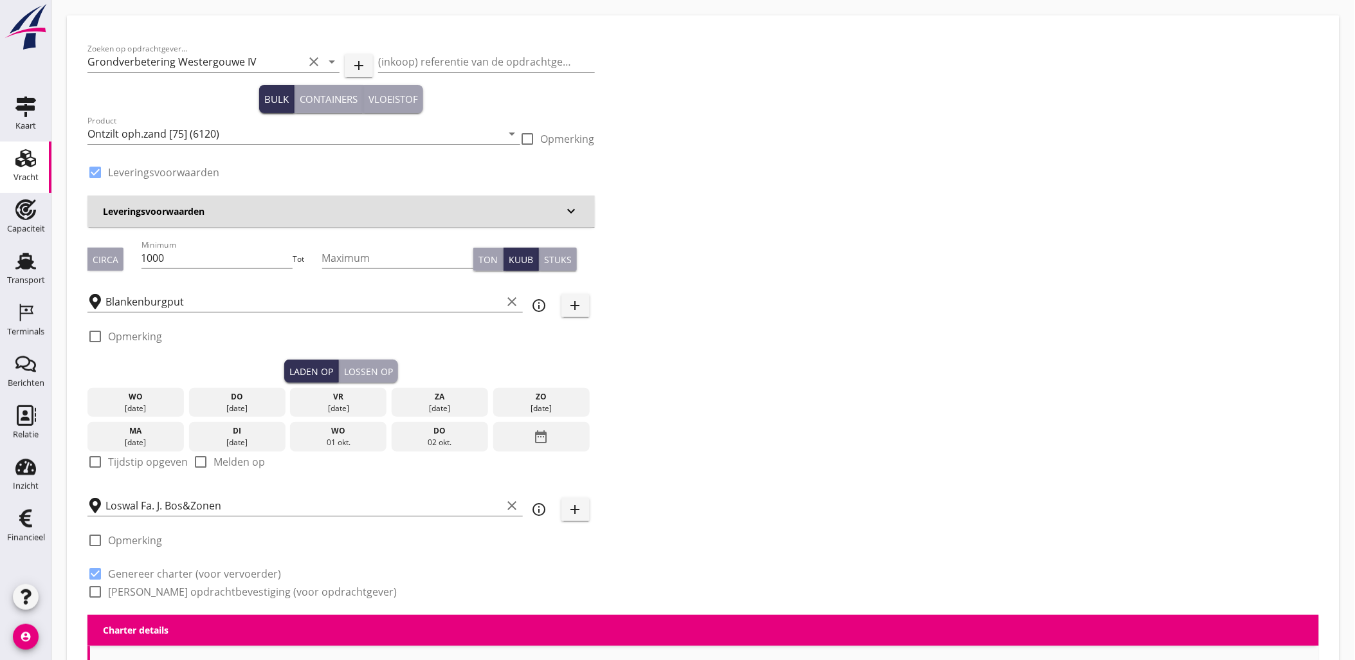
click at [575, 432] on div "date_range" at bounding box center [541, 437] width 96 height 30
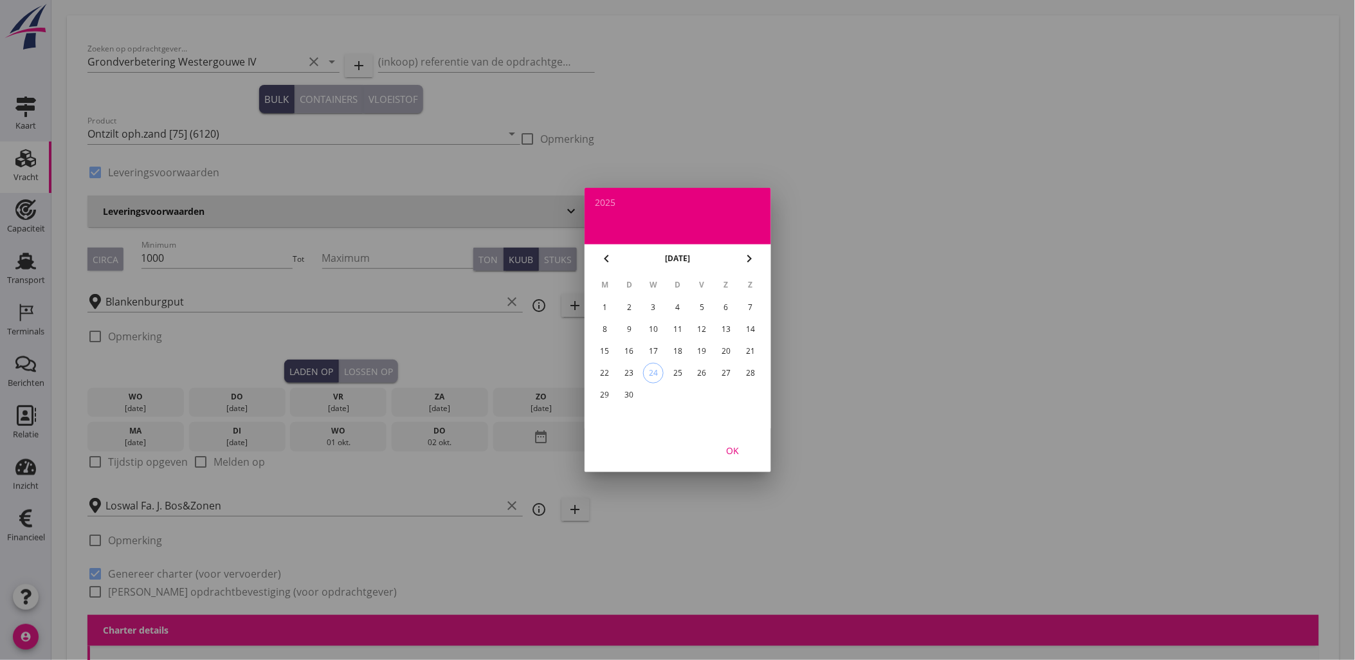
click at [679, 328] on div "11" at bounding box center [677, 329] width 21 height 21
click at [740, 451] on div "OK" at bounding box center [733, 451] width 36 height 14
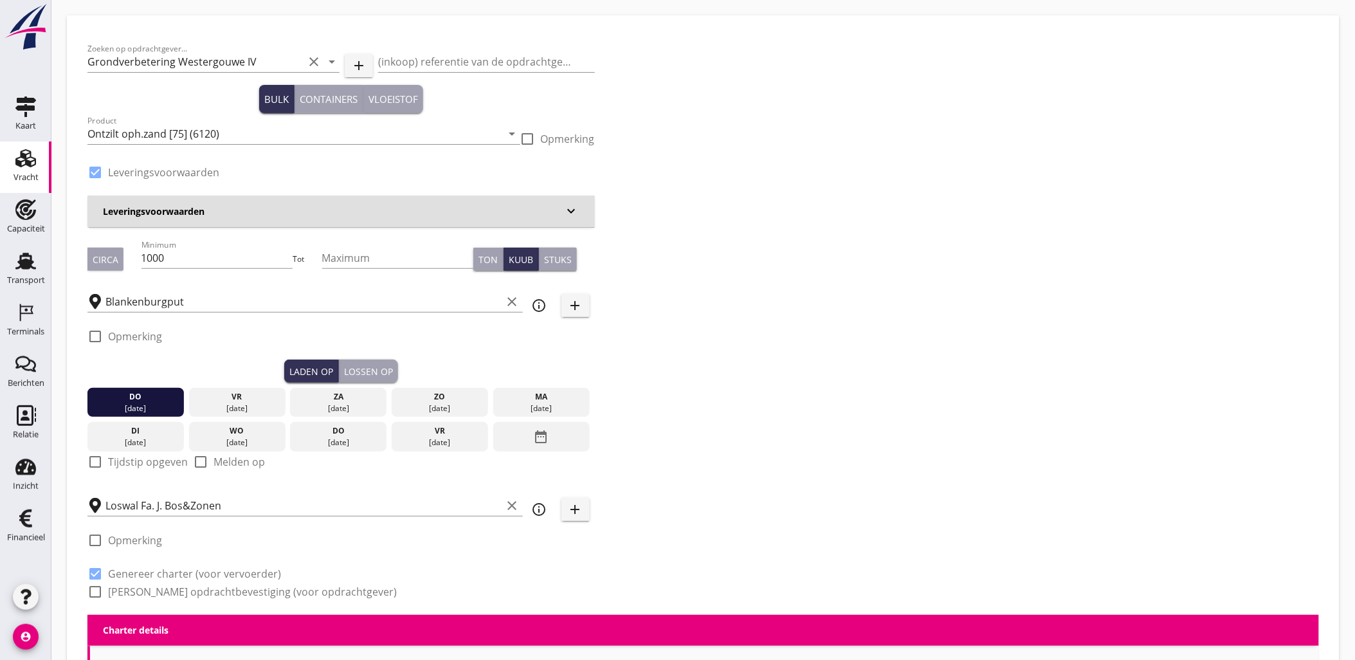
click at [386, 365] on button "Lossen op" at bounding box center [368, 371] width 59 height 23
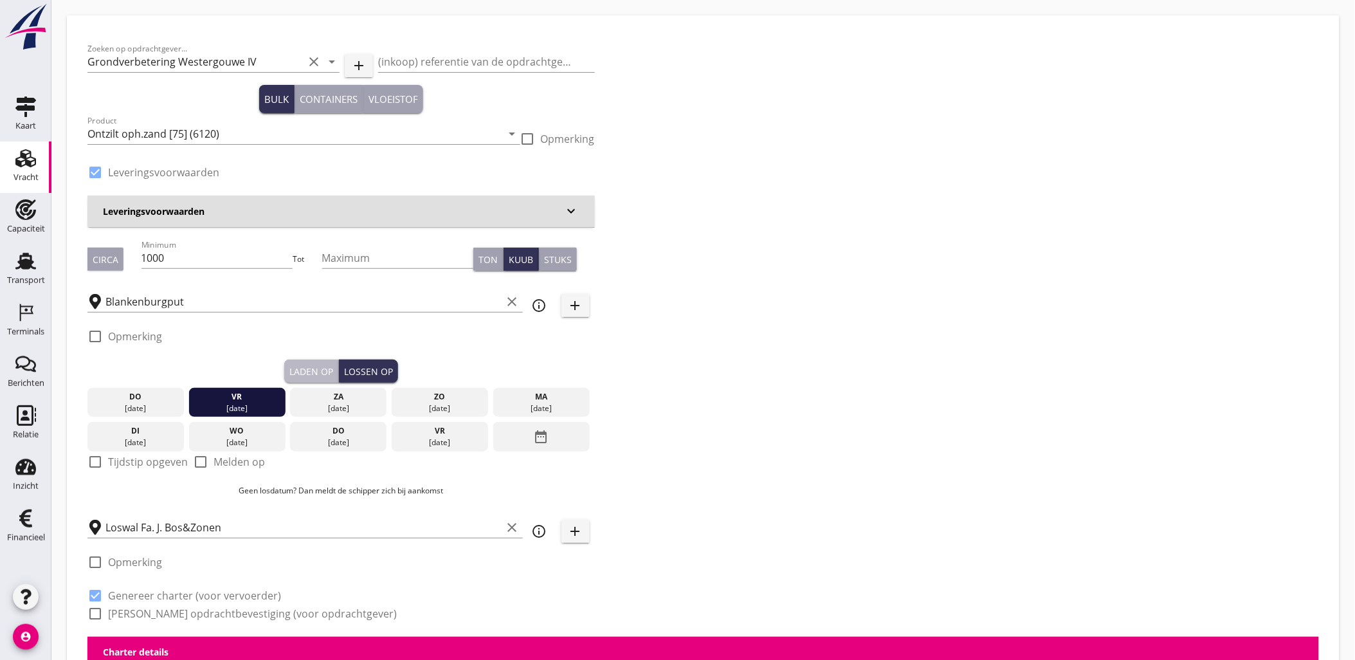
click at [307, 367] on div "Laden op" at bounding box center [311, 372] width 44 height 14
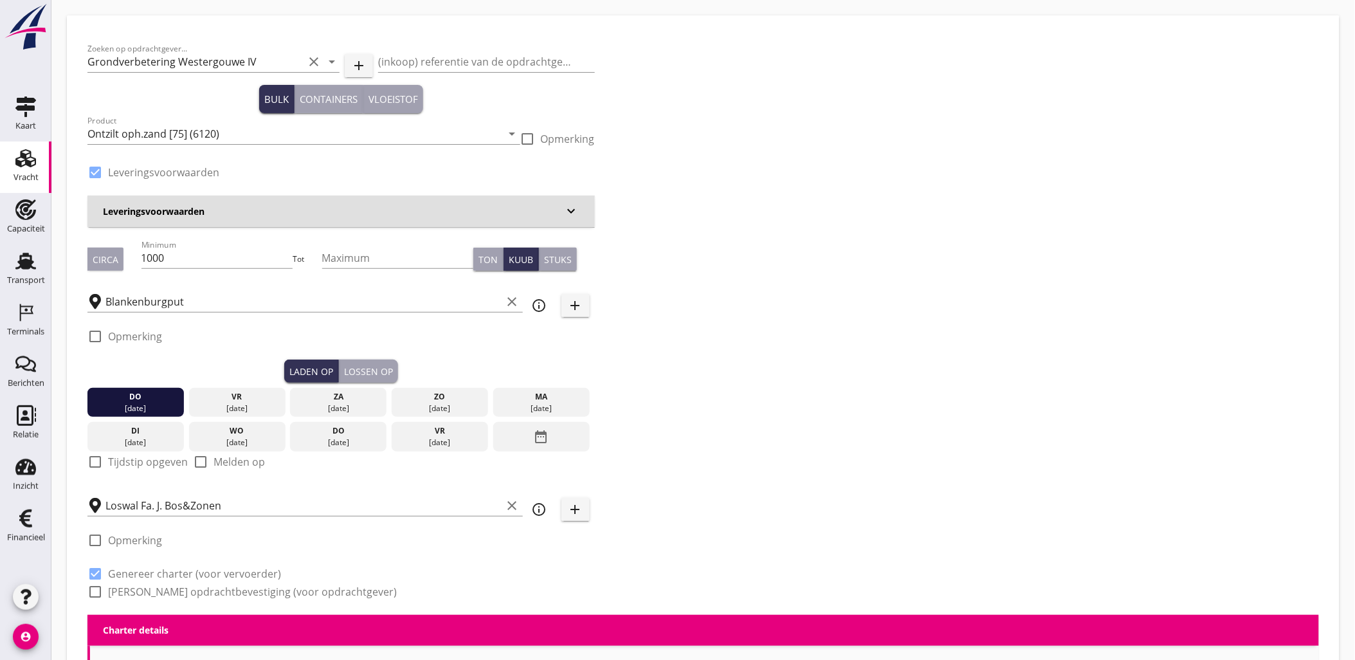
click at [360, 367] on div "Lossen op" at bounding box center [368, 372] width 49 height 14
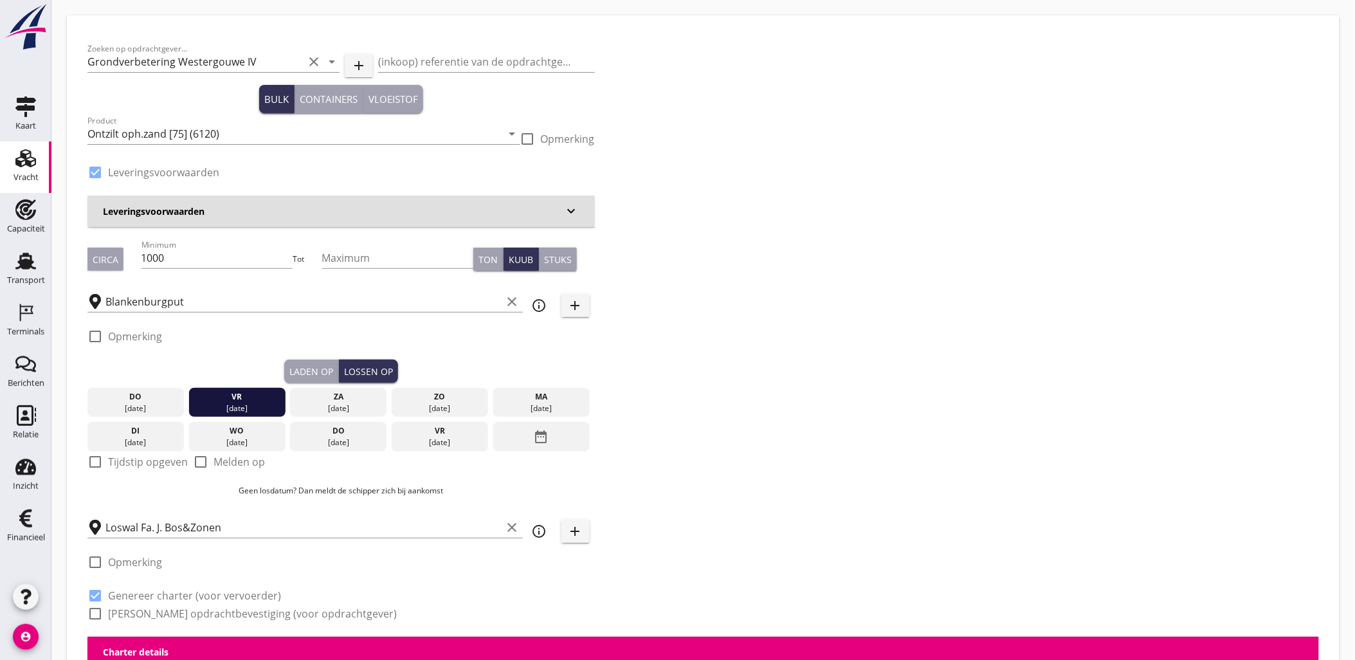
click at [970, 392] on div "Zoeken op opdrachtgever... Grondverbetering Westergouwe IV clear arrow_drop_dow…" at bounding box center [703, 336] width 1242 height 601
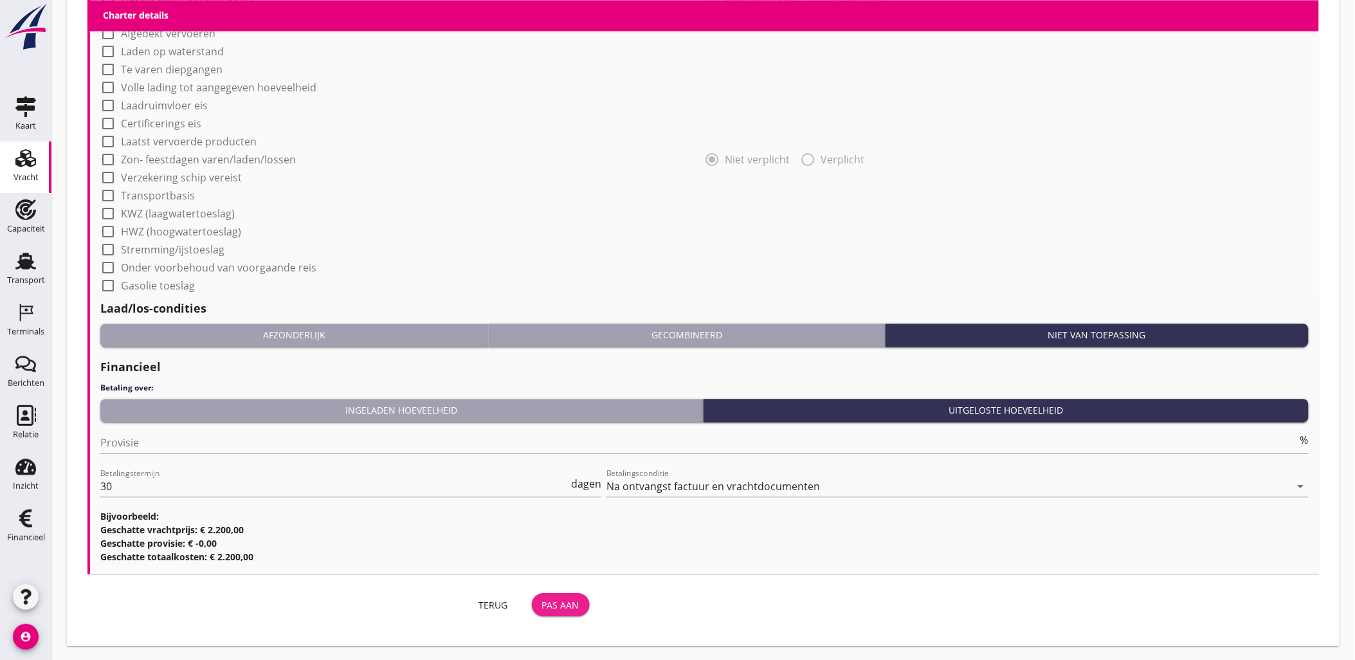
click at [541, 597] on button "Pas aan" at bounding box center [561, 604] width 58 height 23
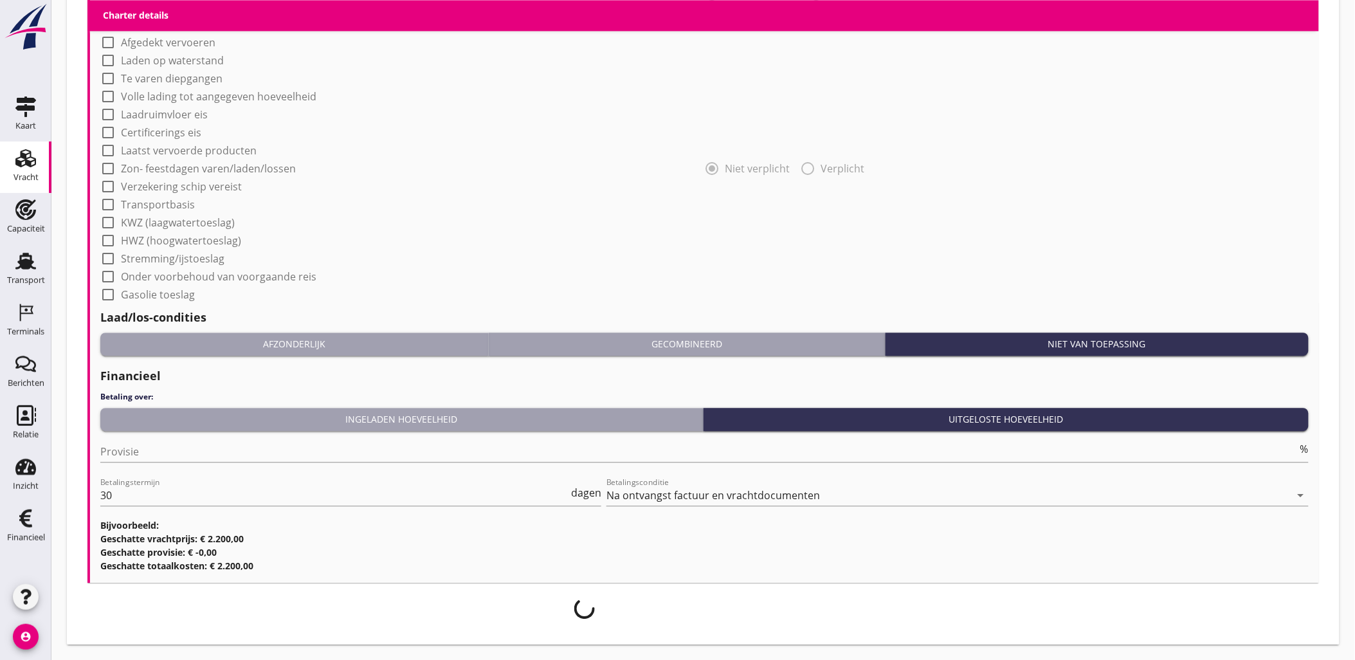
scroll to position [1017, 0]
